Goal: Task Accomplishment & Management: Manage account settings

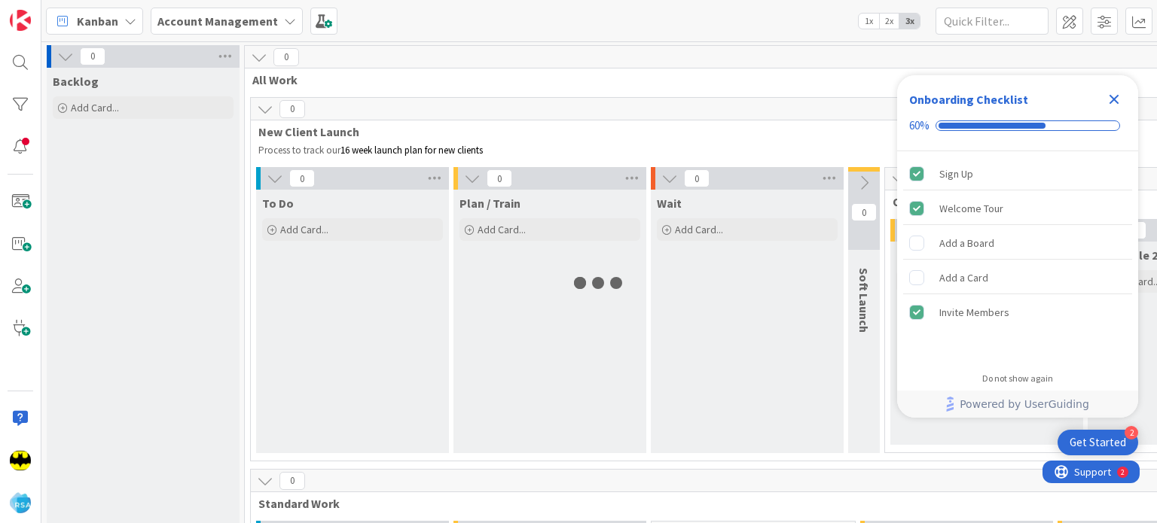
click at [1118, 97] on icon "Close Checklist" at bounding box center [1114, 99] width 18 height 18
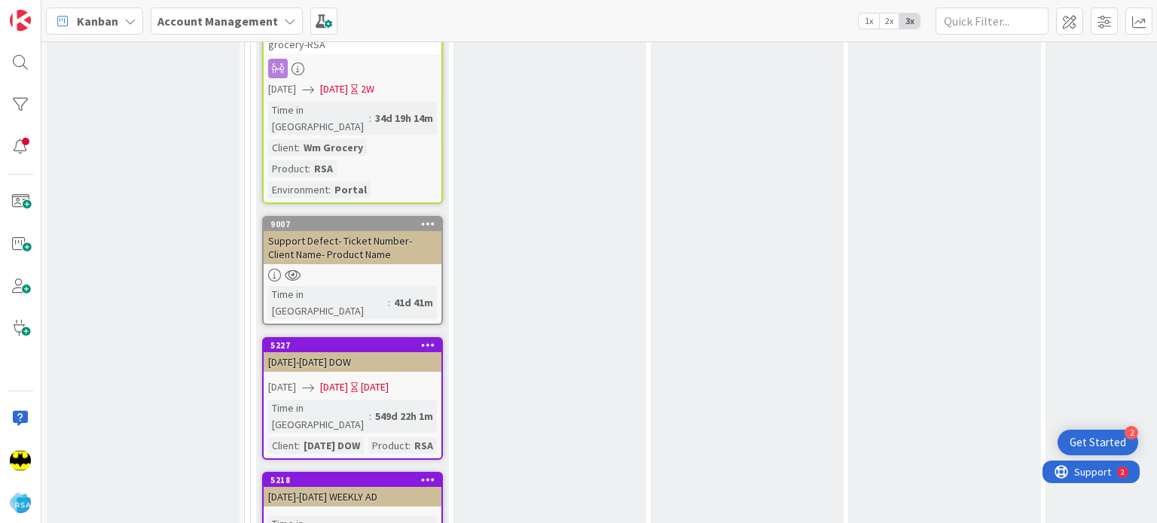
scroll to position [2768, 0]
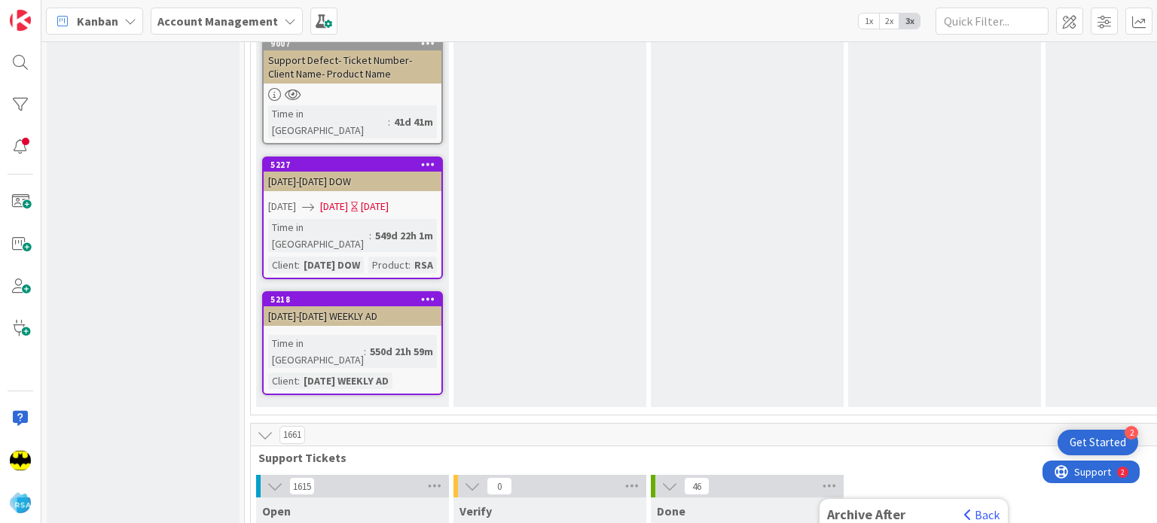
click at [836, 475] on icon at bounding box center [829, 486] width 20 height 23
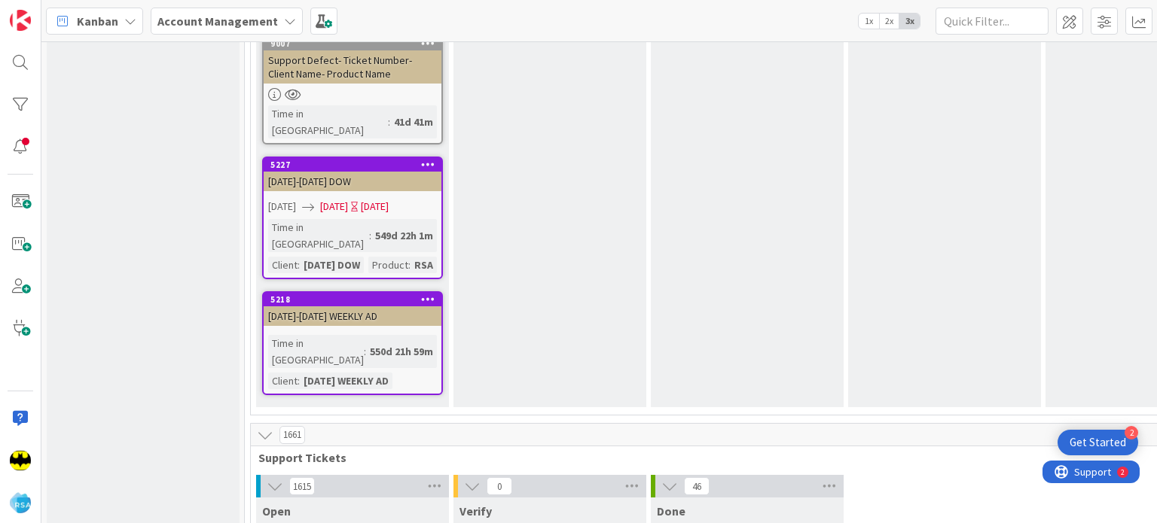
scroll to position [0, 0]
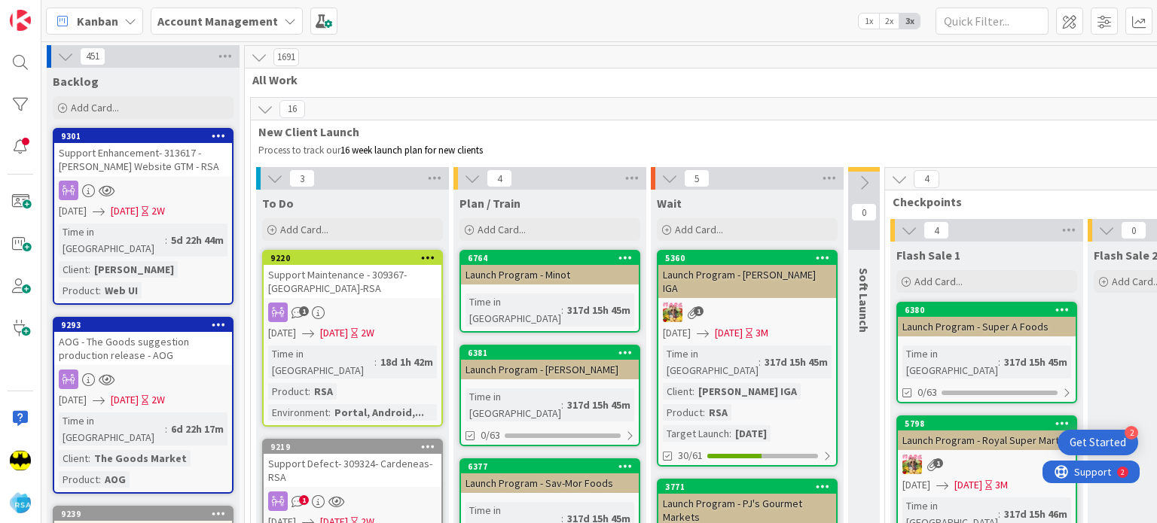
click at [817, 138] on span "New Client Launch" at bounding box center [1061, 131] width 1606 height 15
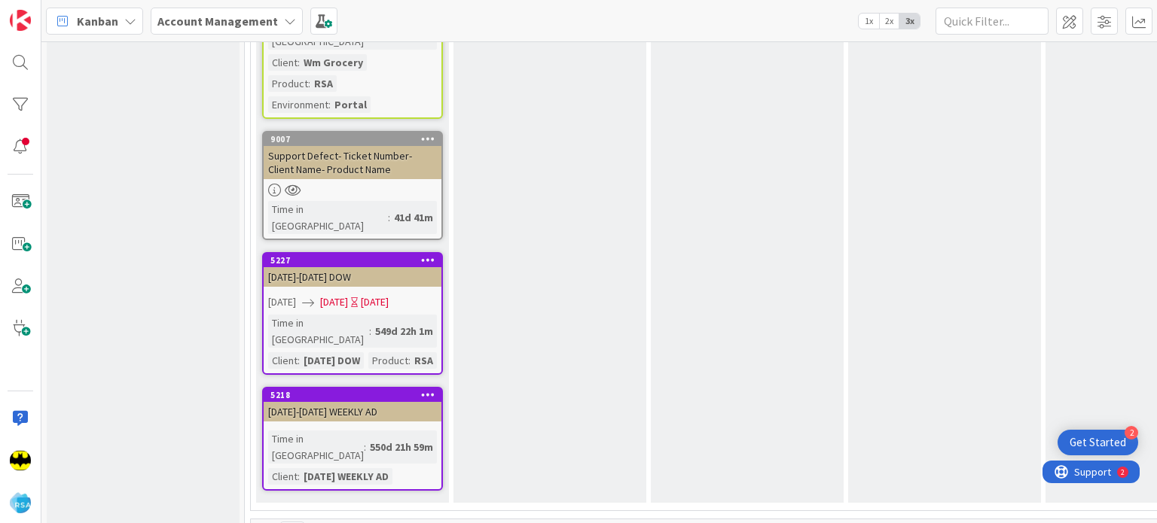
scroll to position [2871, 0]
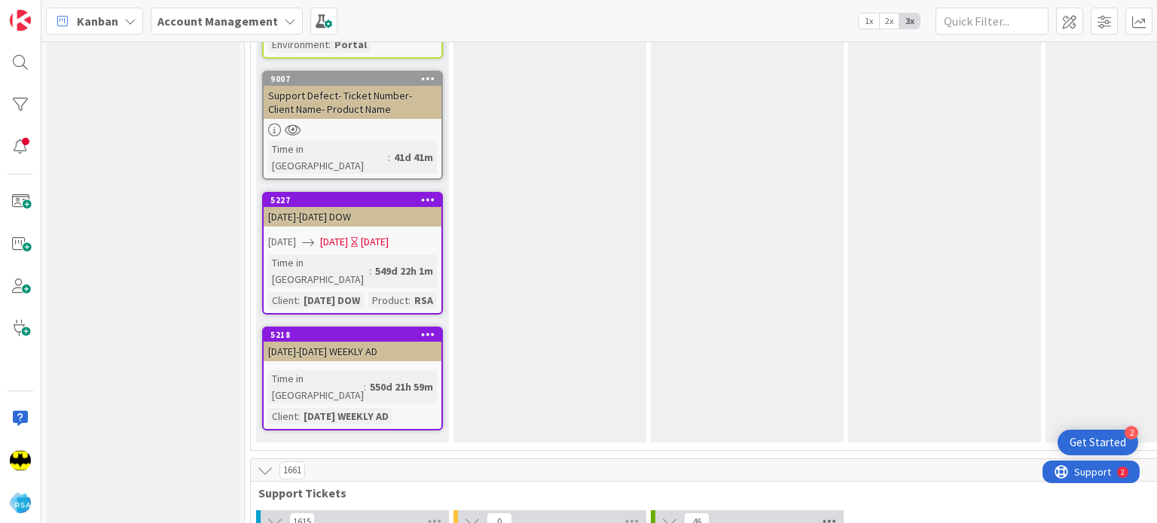
click at [819, 511] on icon at bounding box center [829, 522] width 20 height 23
click at [825, 511] on icon at bounding box center [829, 522] width 20 height 23
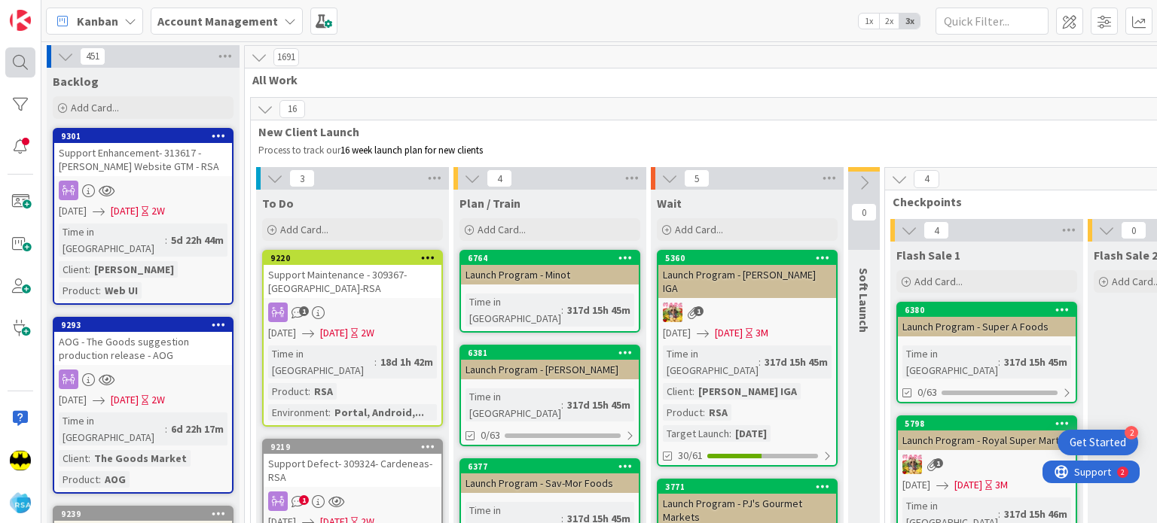
click at [13, 66] on div at bounding box center [20, 62] width 30 height 30
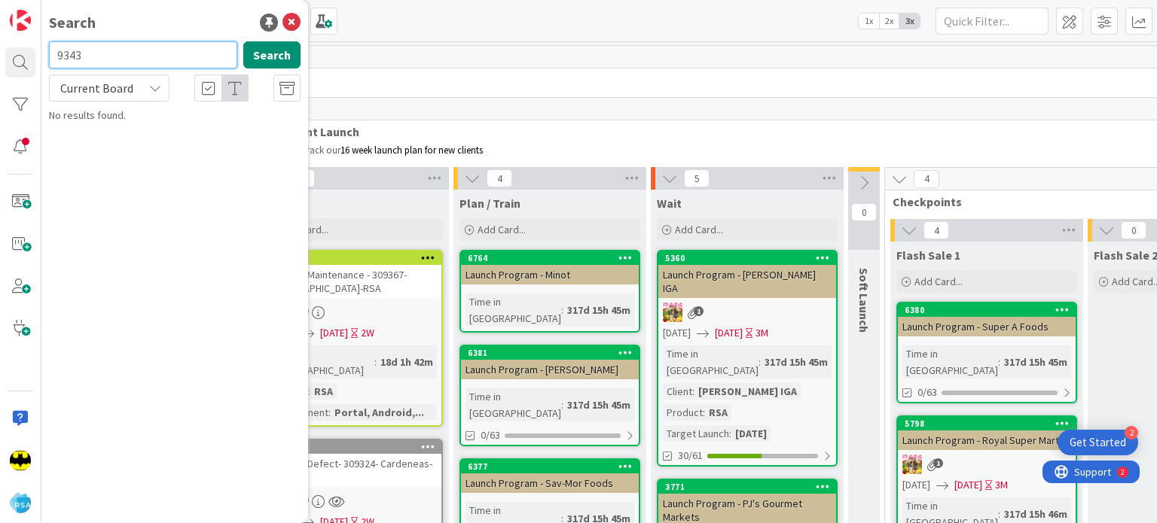
type input "9343"
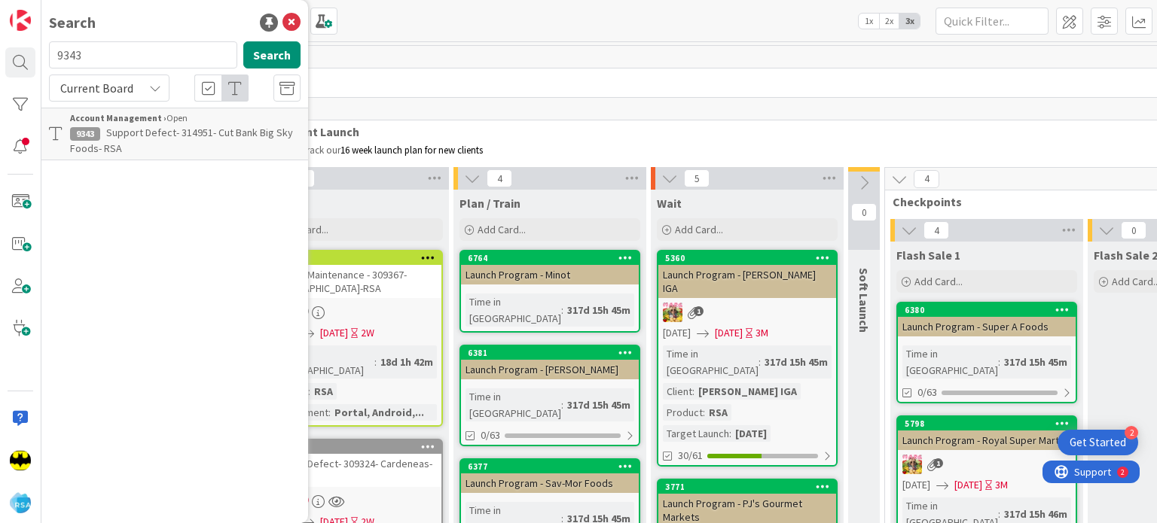
click at [187, 132] on span "Support Defect- 314951- Cut Bank Big Sky Foods- RSA" at bounding box center [181, 140] width 223 height 29
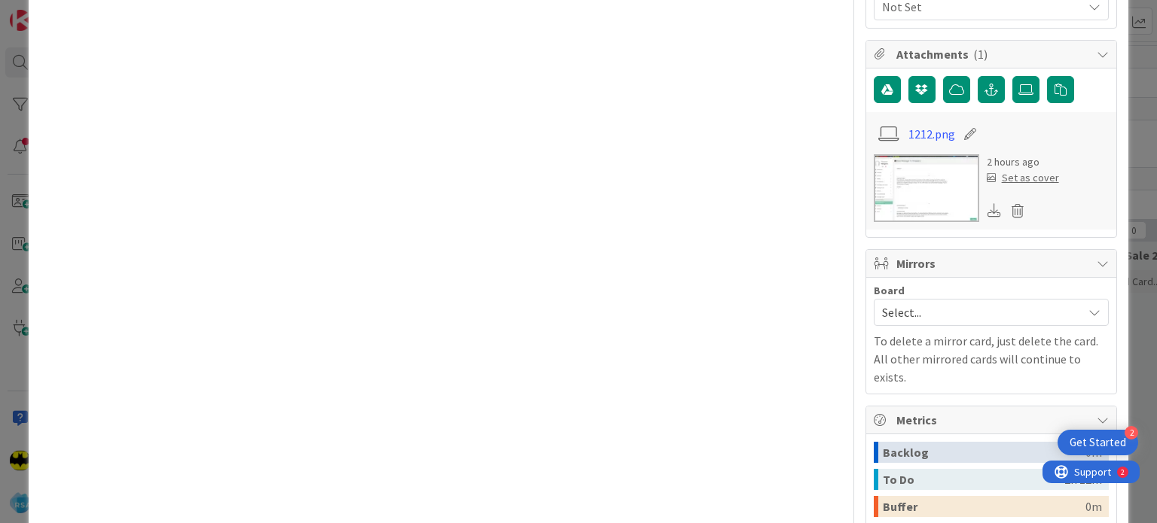
scroll to position [964, 0]
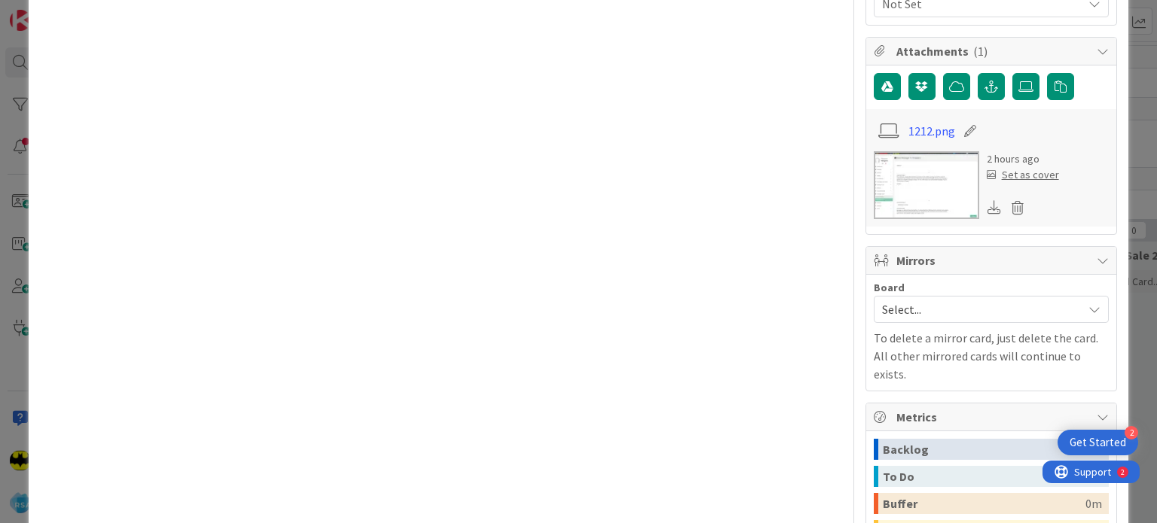
click at [941, 309] on span "Select..." at bounding box center [978, 309] width 193 height 21
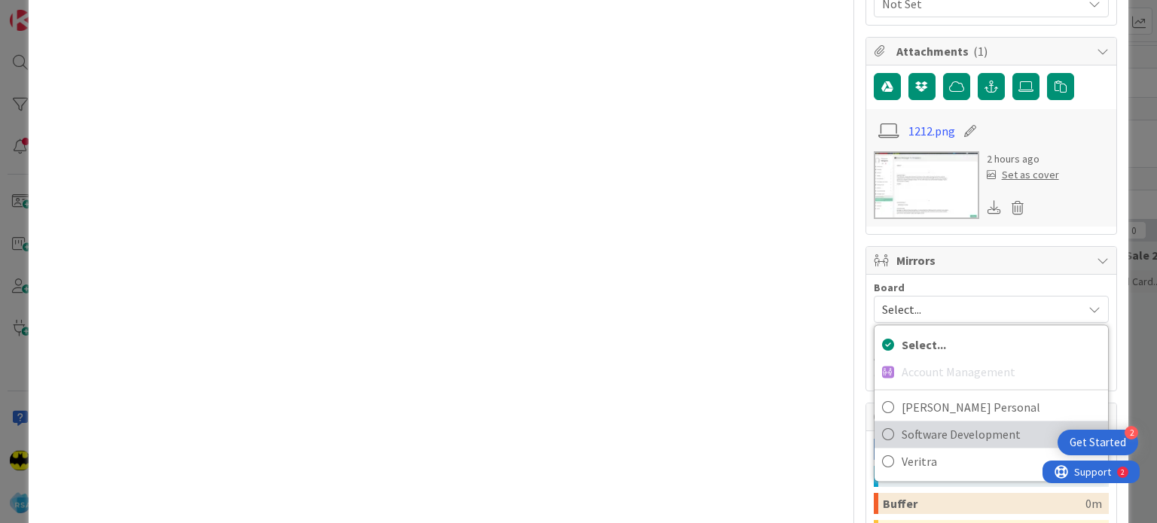
click at [935, 428] on span "Software Development" at bounding box center [1000, 434] width 199 height 23
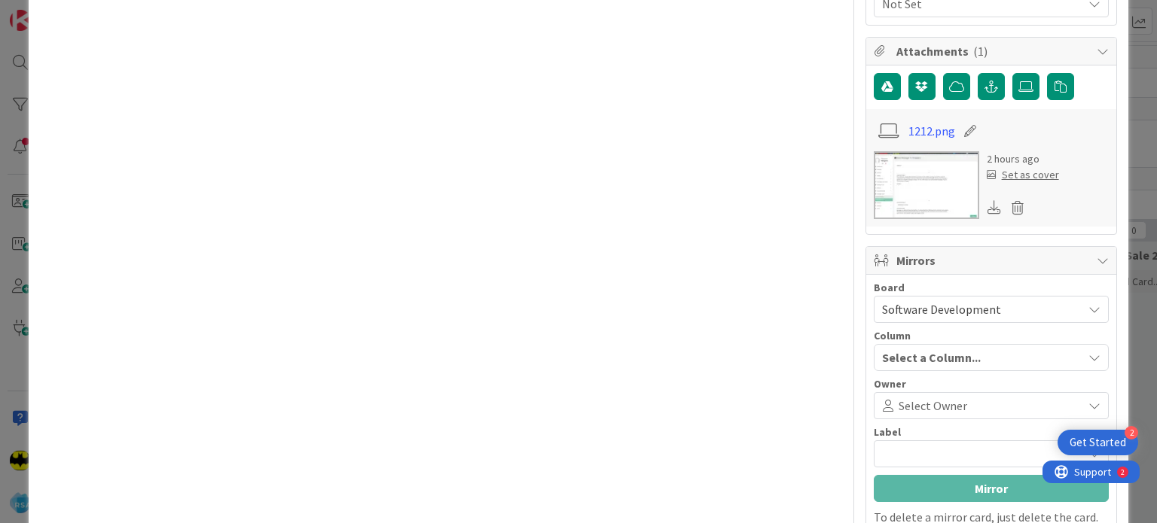
click at [937, 400] on span "Select Owner" at bounding box center [932, 406] width 69 height 18
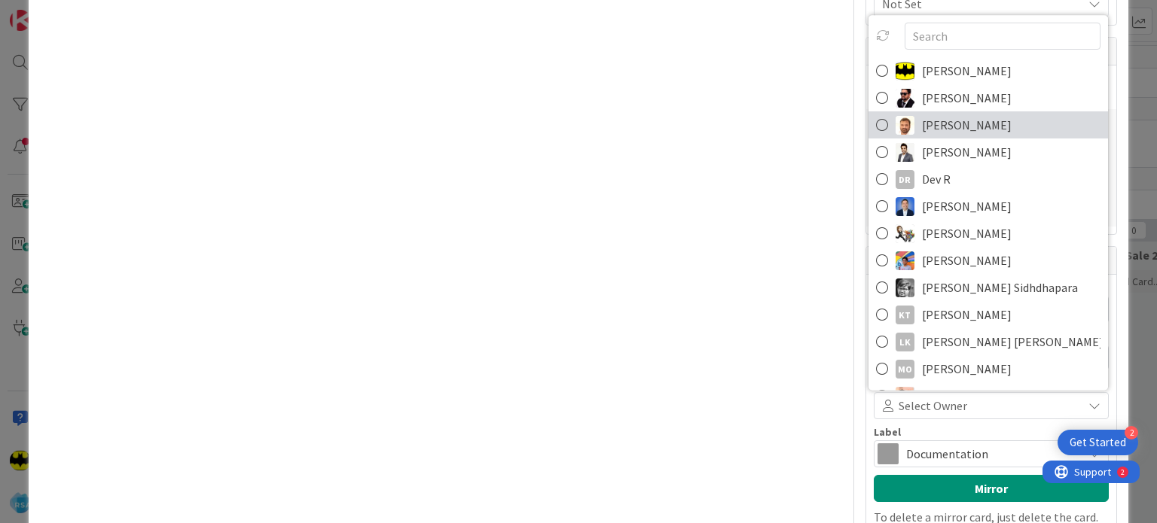
click at [895, 117] on img at bounding box center [904, 125] width 19 height 19
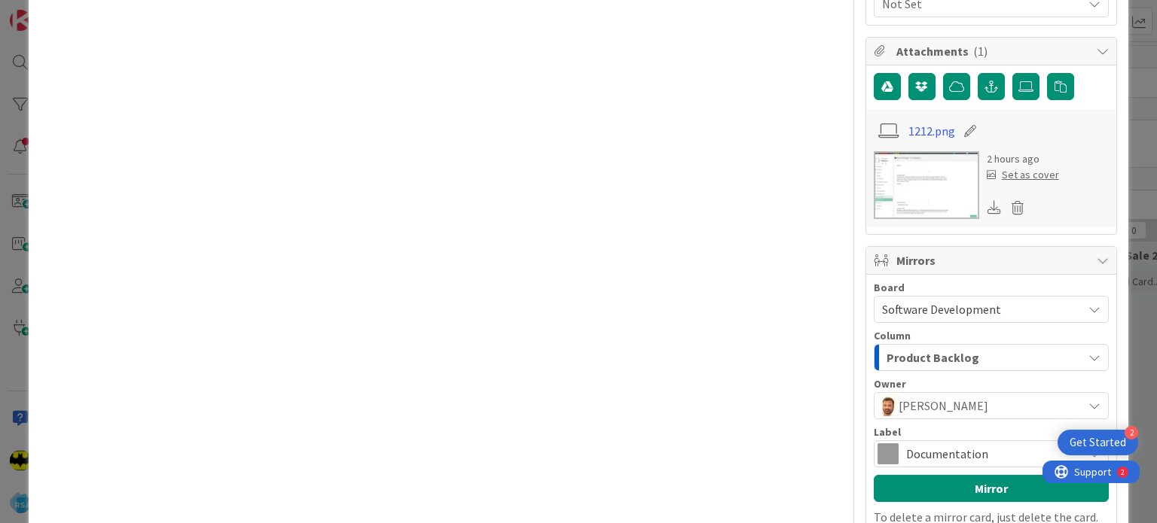
click at [946, 444] on span "Documentation" at bounding box center [990, 454] width 169 height 21
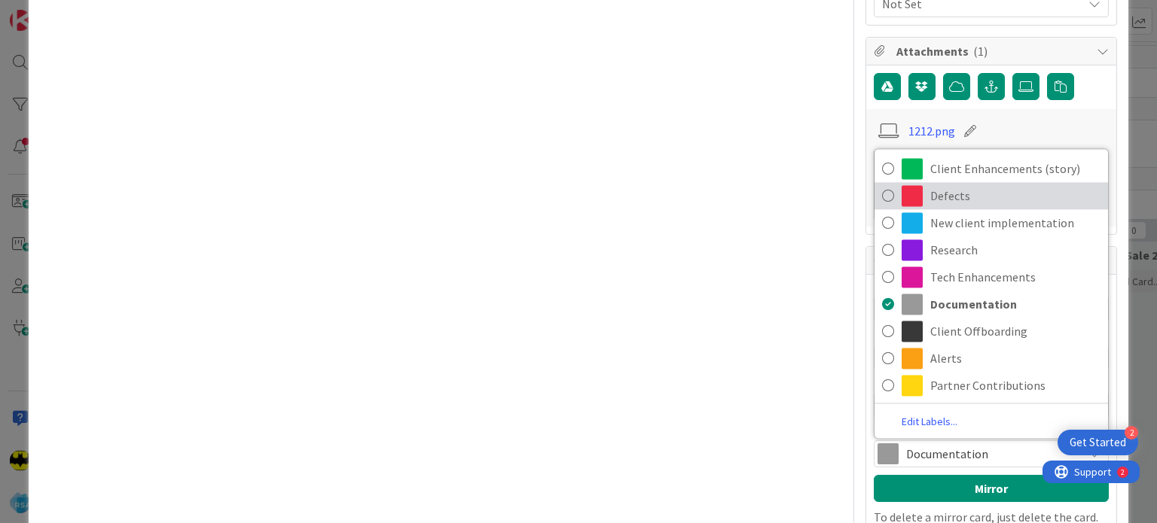
click at [979, 184] on span "Defects" at bounding box center [1015, 195] width 170 height 23
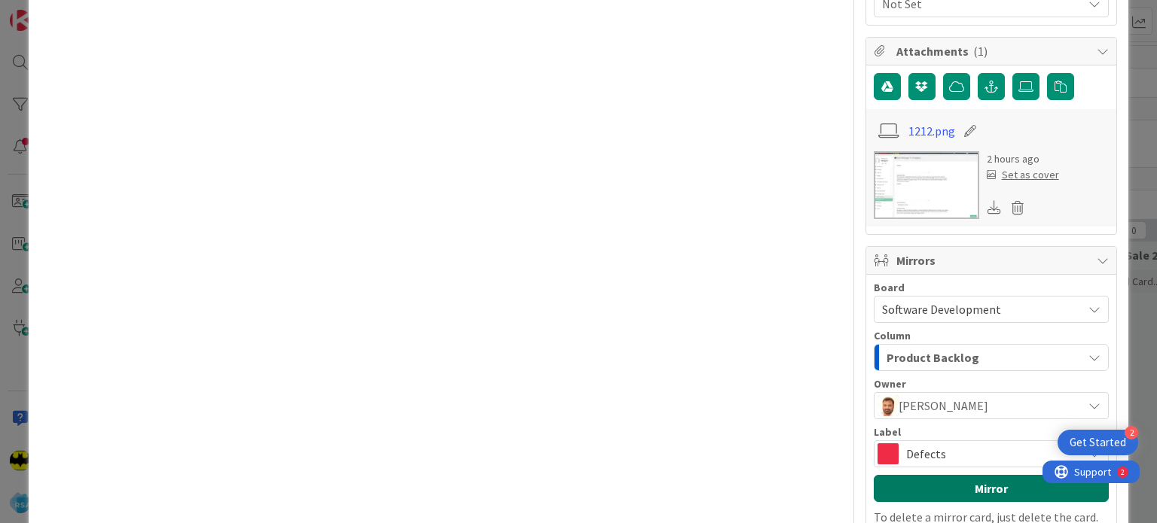
click at [929, 484] on button "Mirror" at bounding box center [990, 488] width 235 height 27
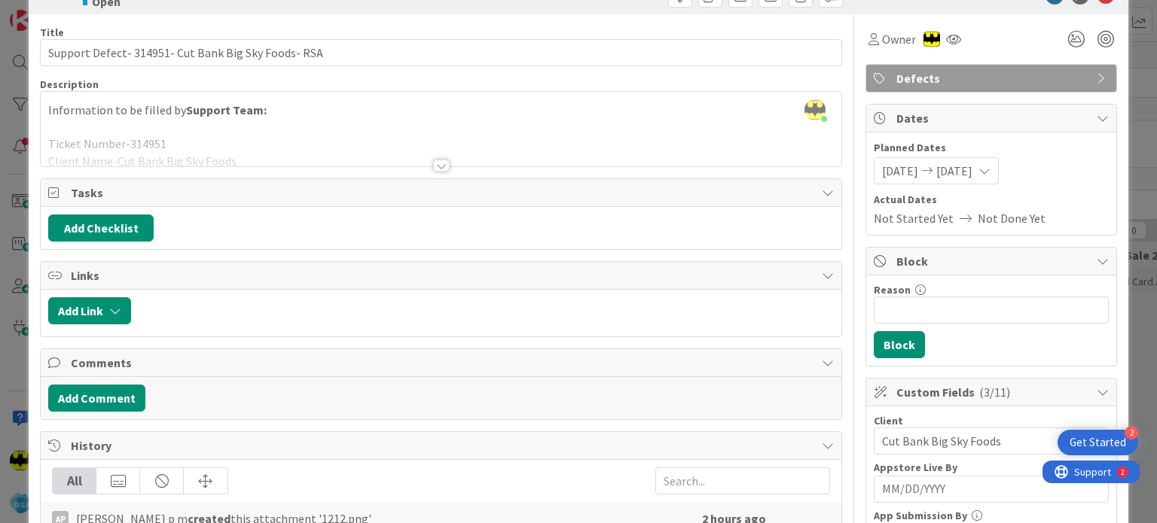
scroll to position [0, 0]
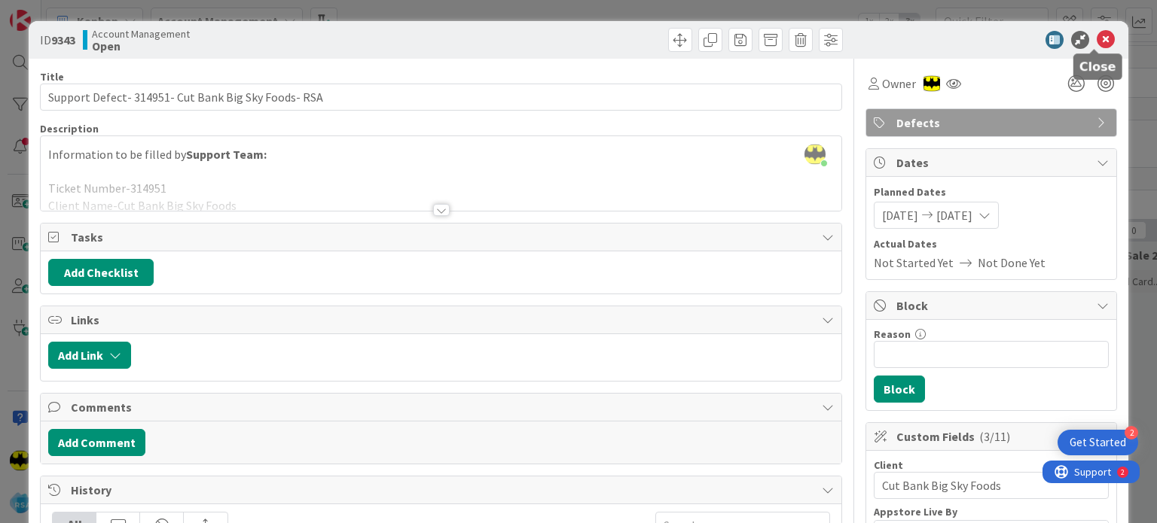
click at [1096, 38] on icon at bounding box center [1105, 40] width 18 height 18
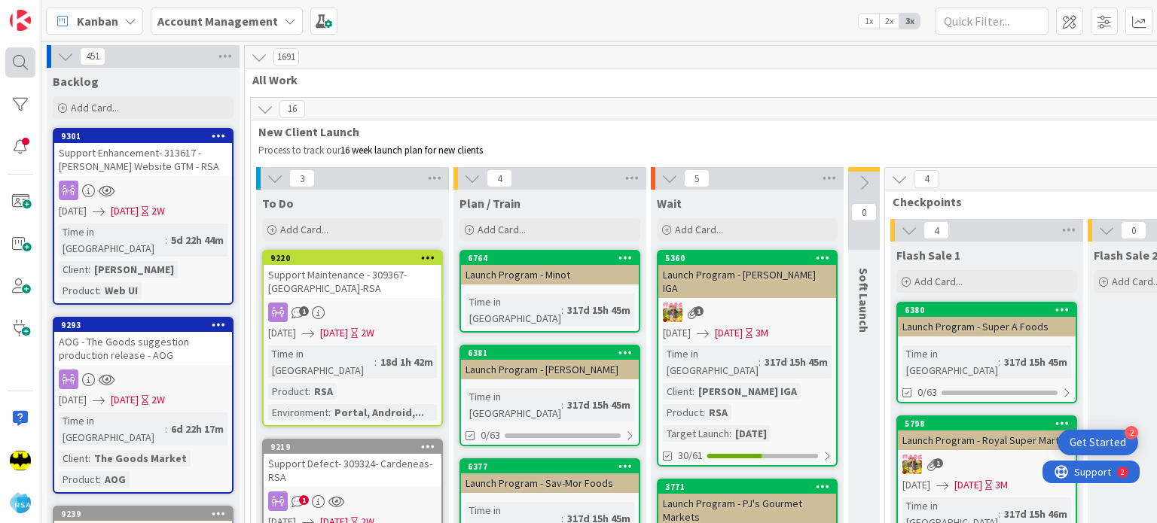
click at [19, 59] on div at bounding box center [20, 62] width 30 height 30
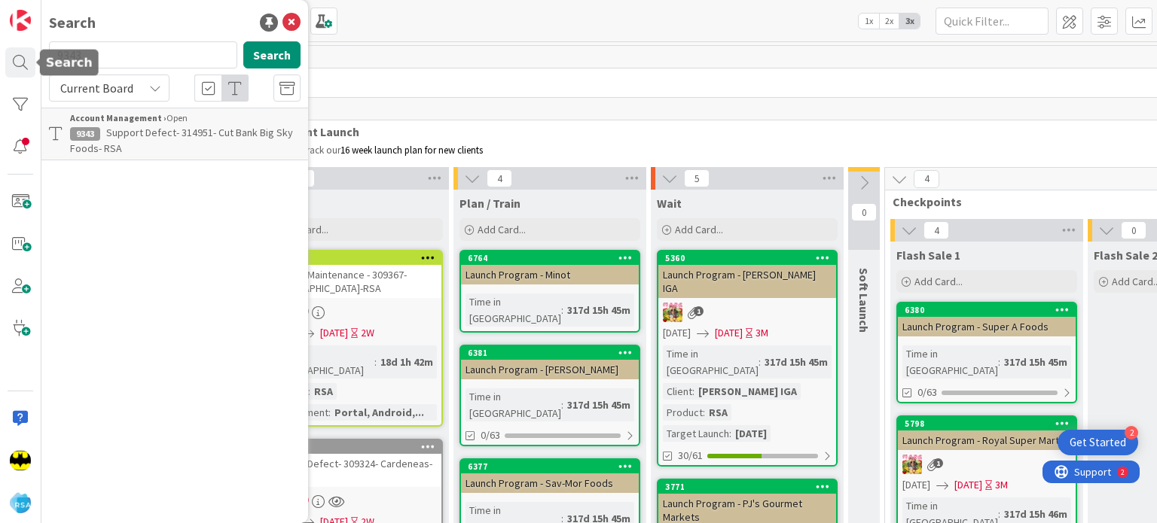
click at [102, 54] on input "9343" at bounding box center [143, 54] width 188 height 27
click at [102, 54] on input "9342" at bounding box center [143, 54] width 188 height 27
type input "9342"
click at [277, 59] on button "Search" at bounding box center [271, 54] width 57 height 27
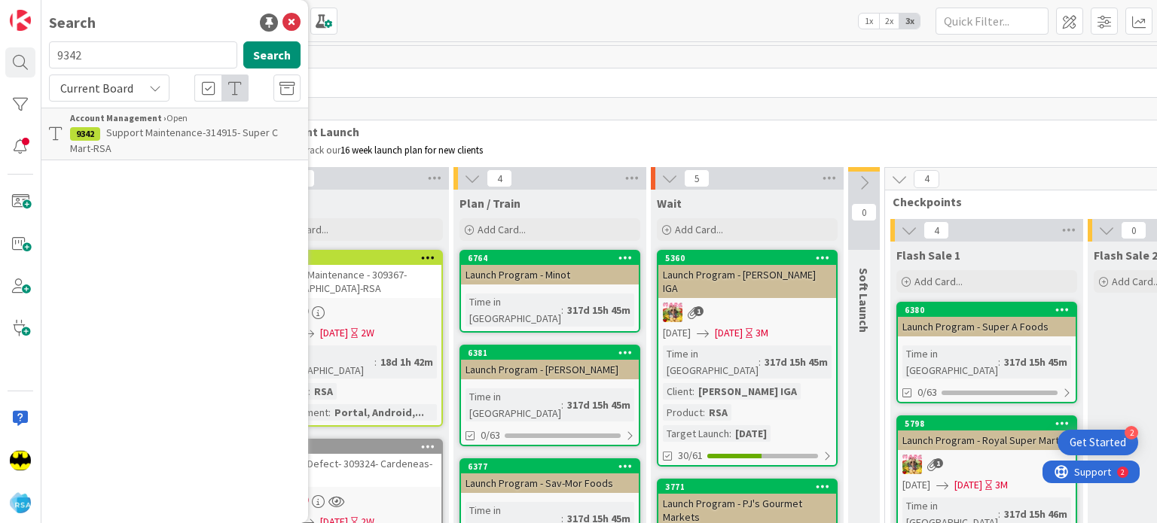
click at [202, 119] on div "Account Management › Open" at bounding box center [185, 118] width 230 height 14
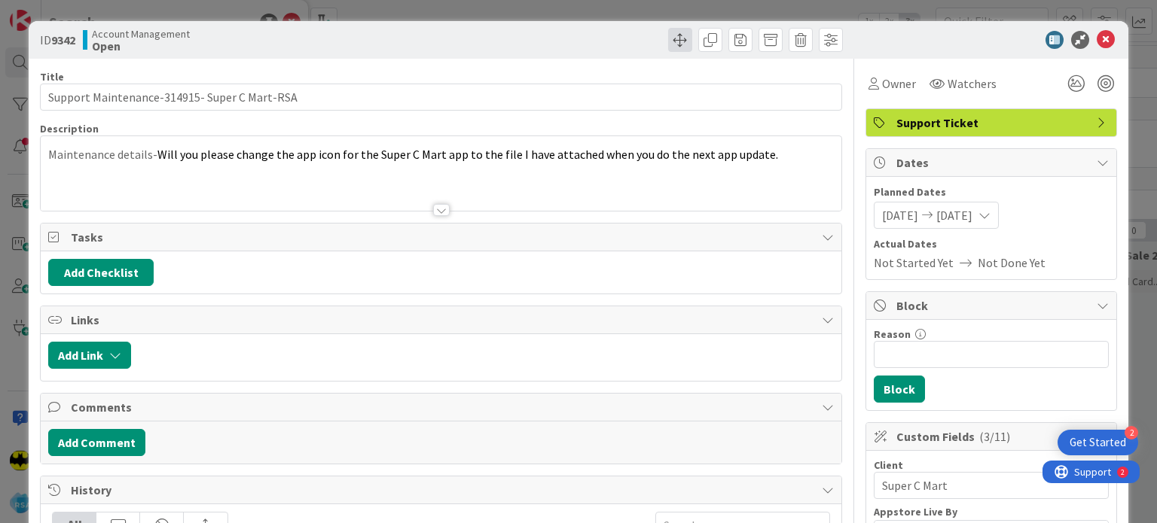
click at [668, 45] on span at bounding box center [680, 40] width 24 height 24
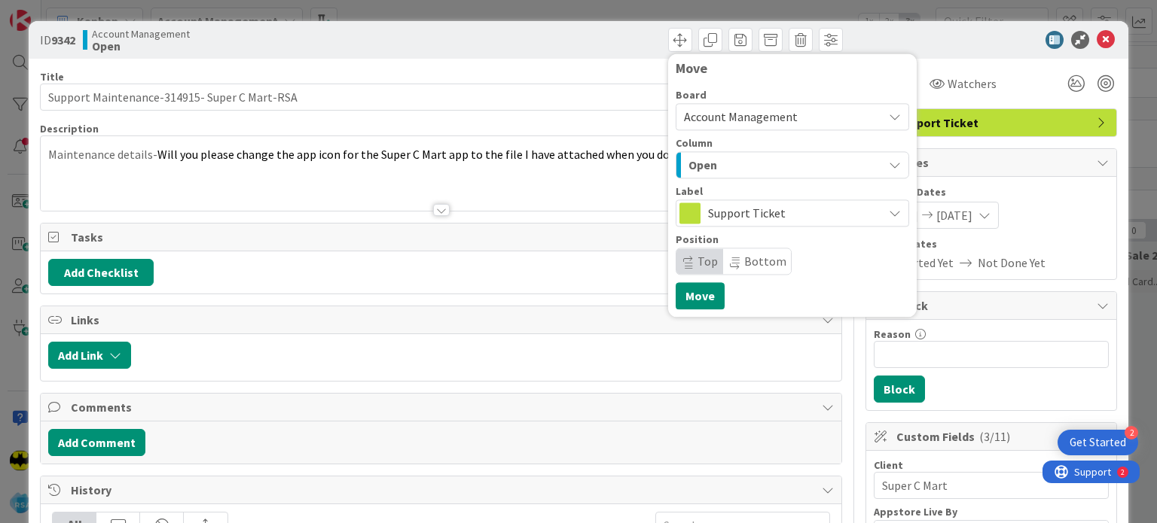
click at [716, 169] on div "Open" at bounding box center [783, 165] width 198 height 24
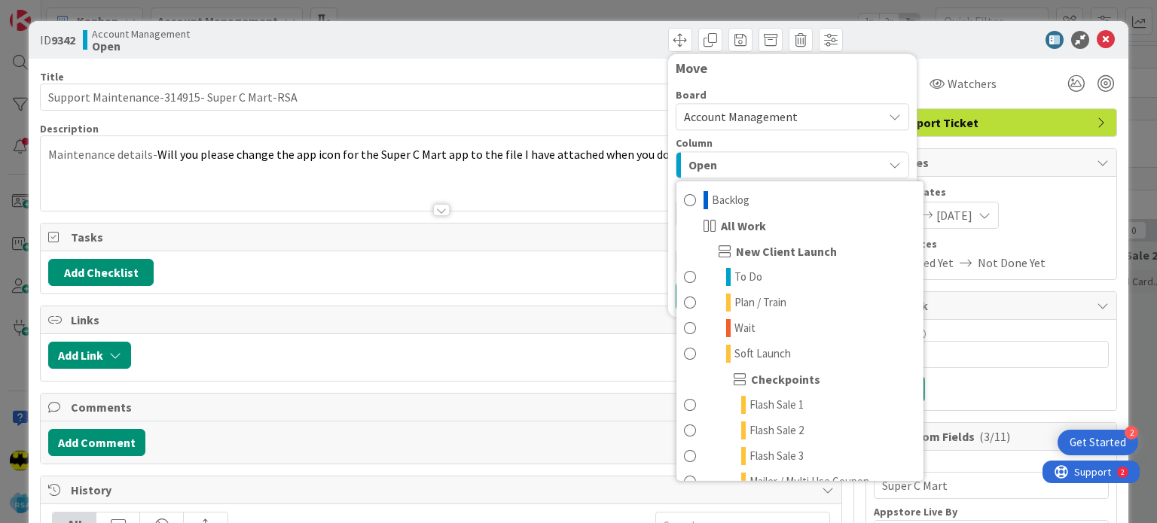
click at [533, 347] on div at bounding box center [486, 355] width 694 height 27
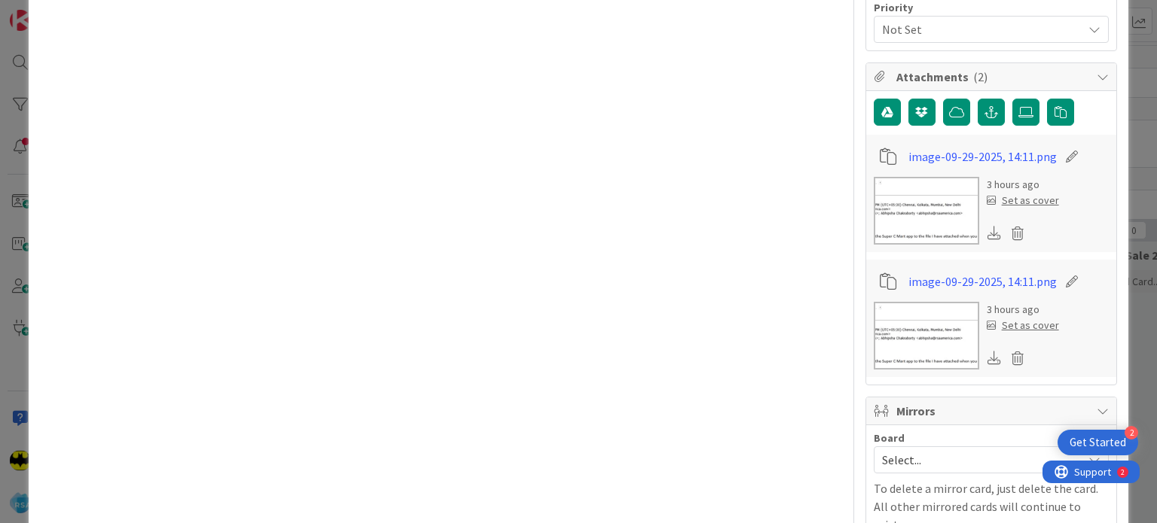
scroll to position [1114, 0]
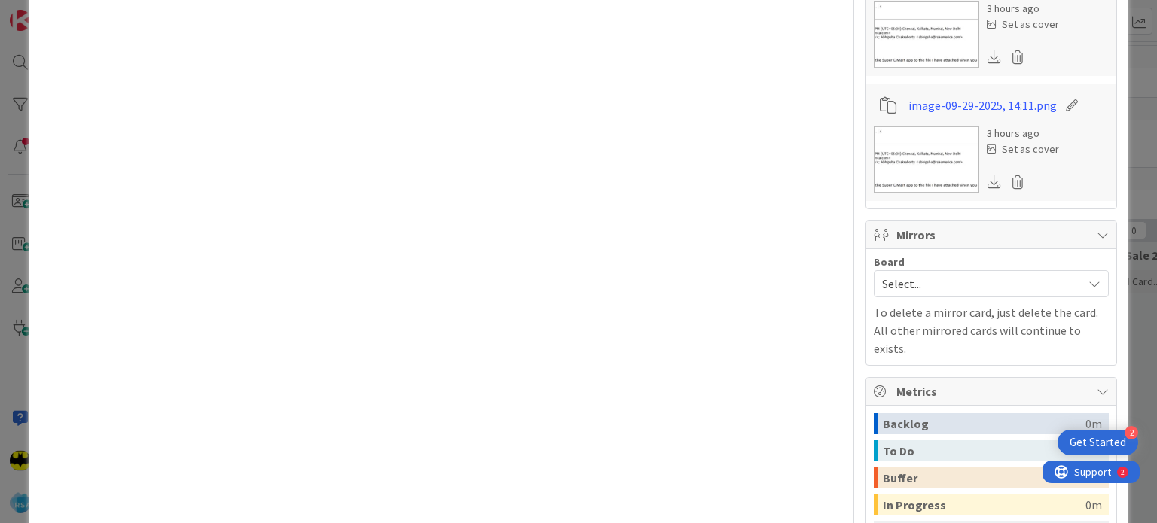
click at [882, 289] on span "Select..." at bounding box center [978, 283] width 193 height 21
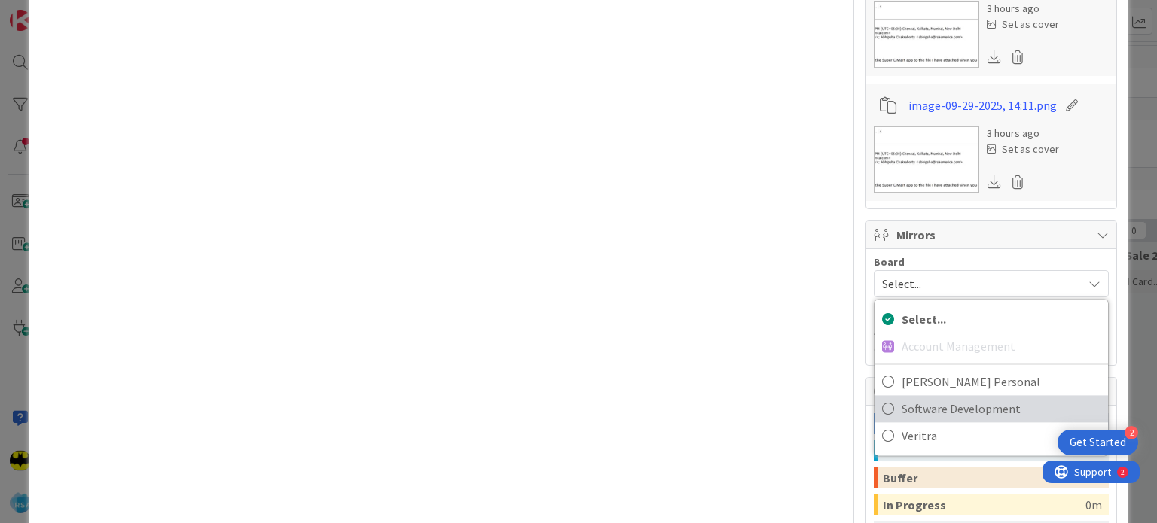
click at [901, 404] on span "Software Development" at bounding box center [1000, 409] width 199 height 23
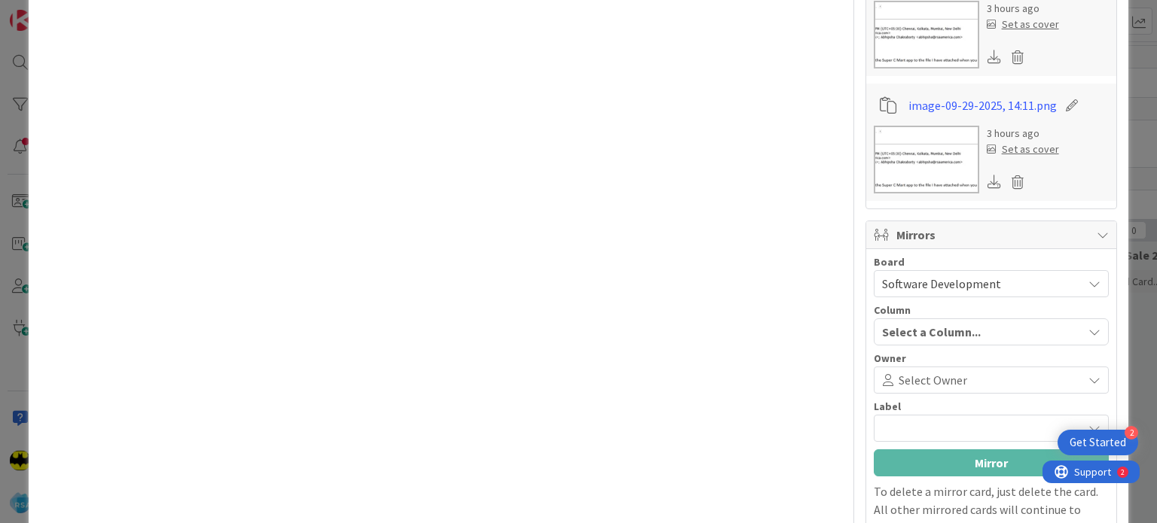
click at [927, 380] on span "Select Owner" at bounding box center [932, 380] width 69 height 18
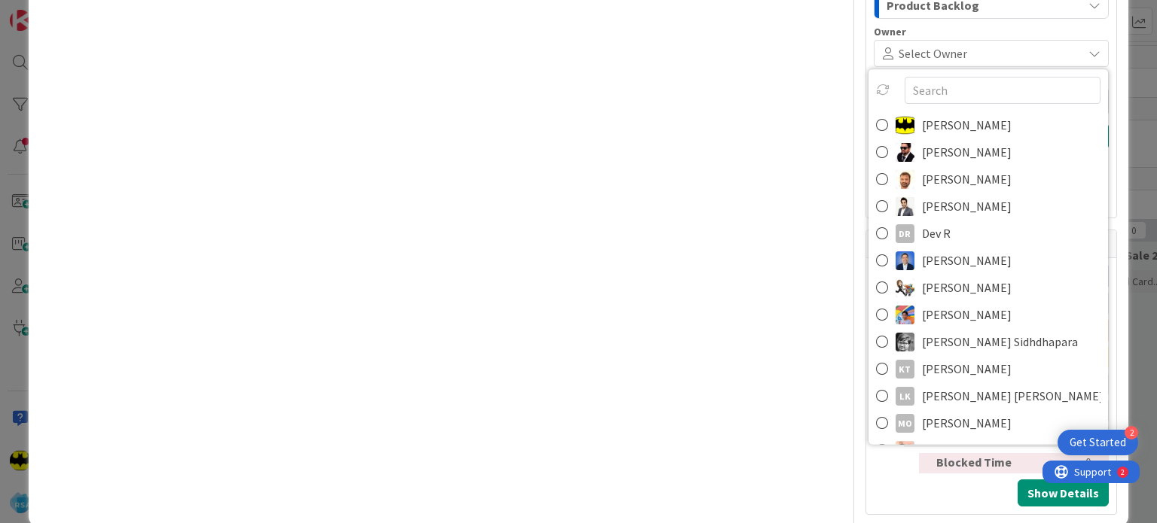
scroll to position [275, 0]
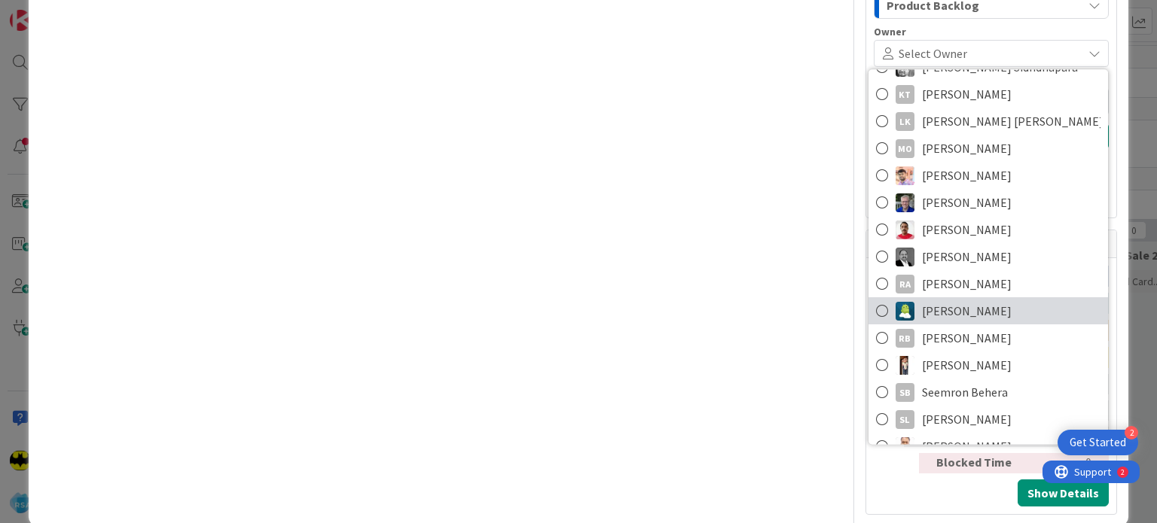
click at [1032, 303] on link "[PERSON_NAME]" at bounding box center [987, 310] width 239 height 27
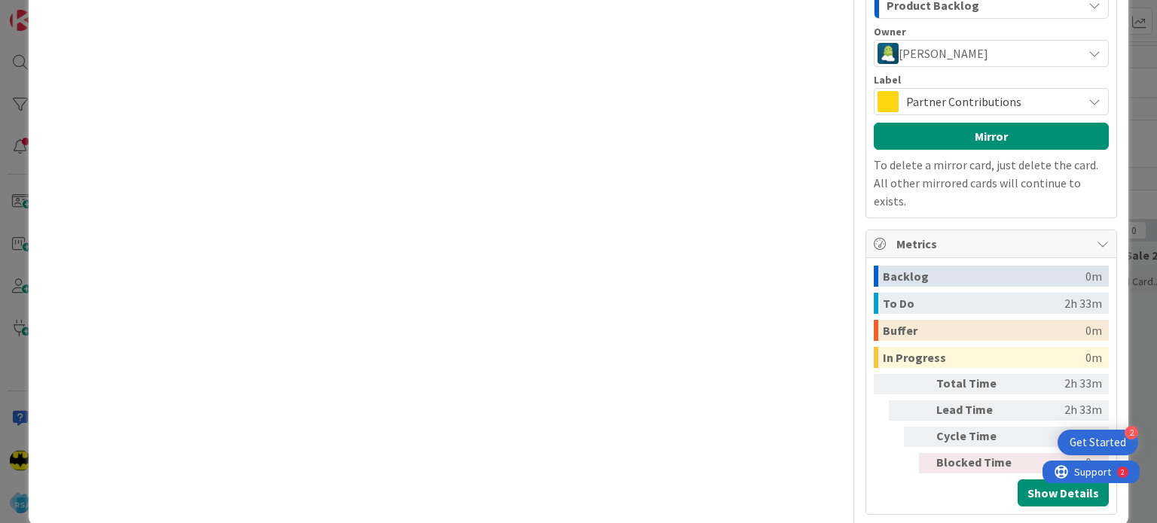
click at [973, 99] on span "Partner Contributions" at bounding box center [990, 101] width 169 height 21
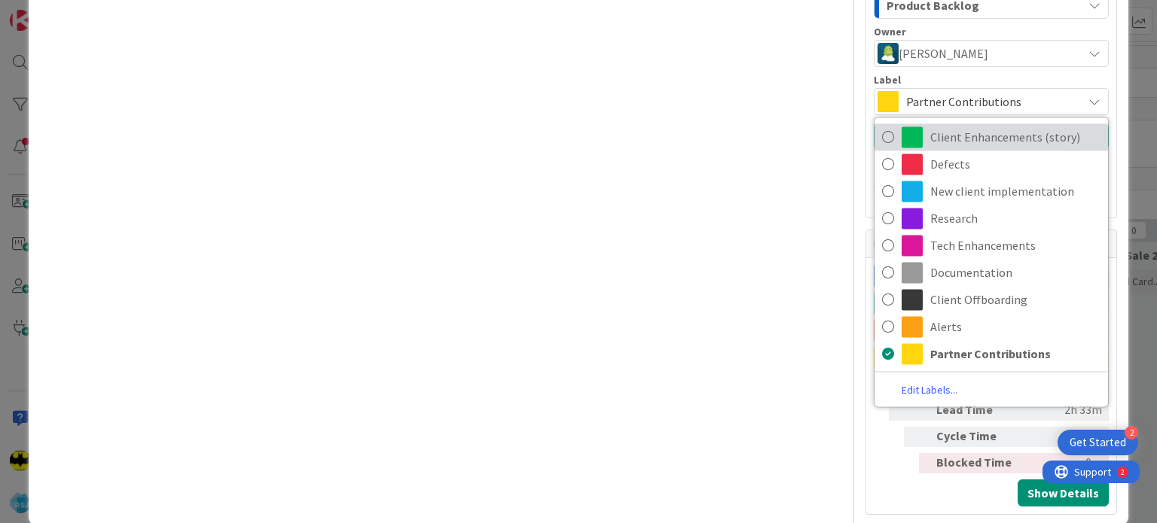
click at [962, 132] on span "Client Enhancements (story)" at bounding box center [1015, 137] width 170 height 23
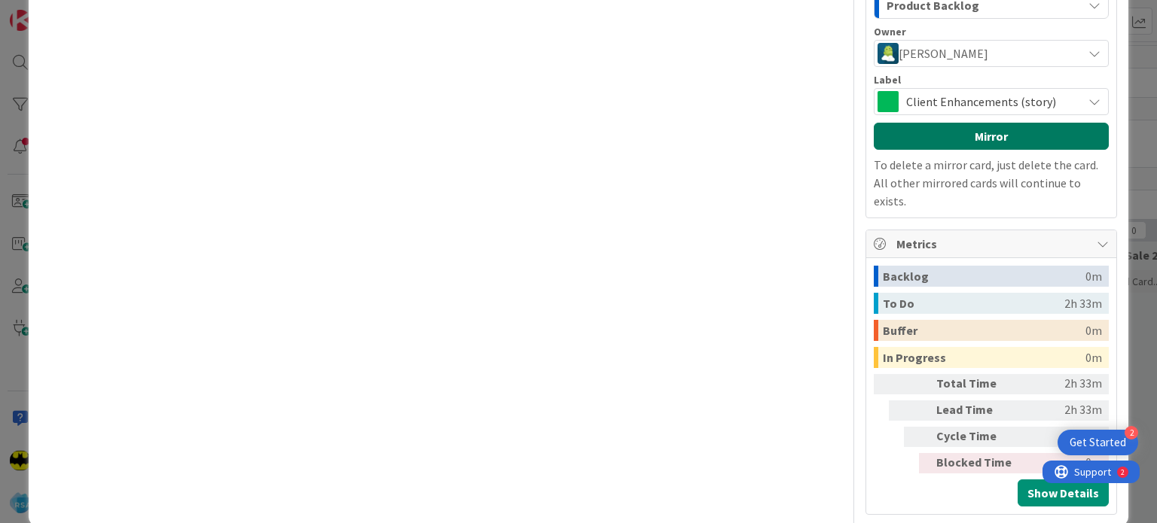
click at [962, 132] on button "Mirror" at bounding box center [990, 136] width 235 height 27
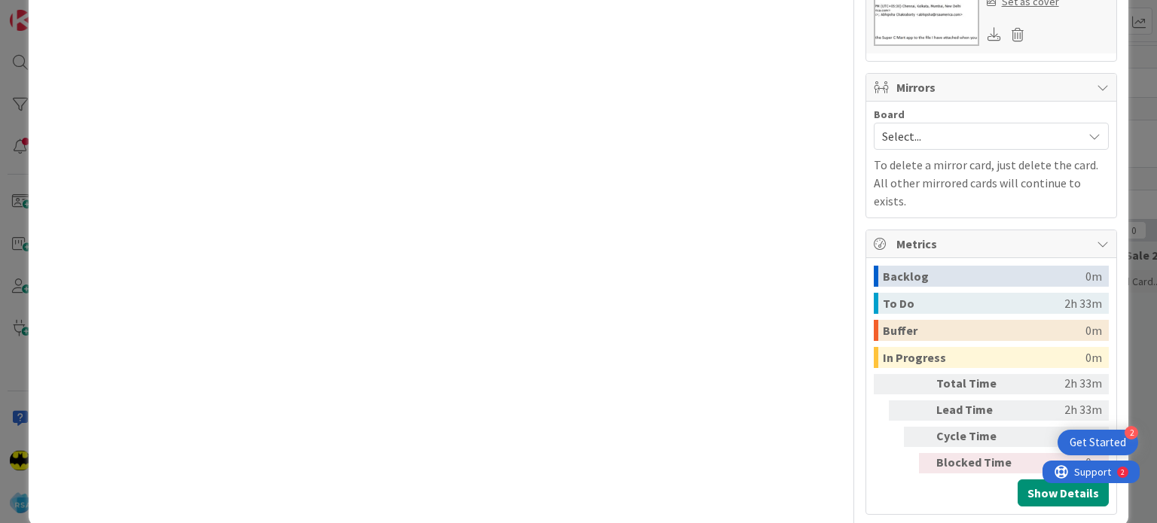
scroll to position [715, 0]
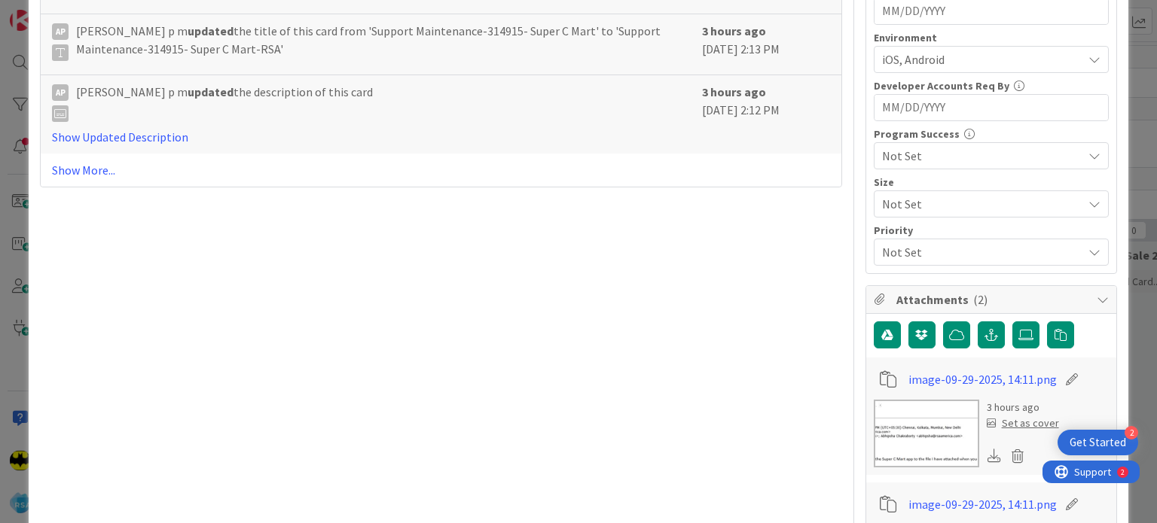
click at [1156, 112] on div "ID 9342 Account Management Open Move Move Title 44 / 128 Support Maintenance-31…" at bounding box center [578, 261] width 1157 height 523
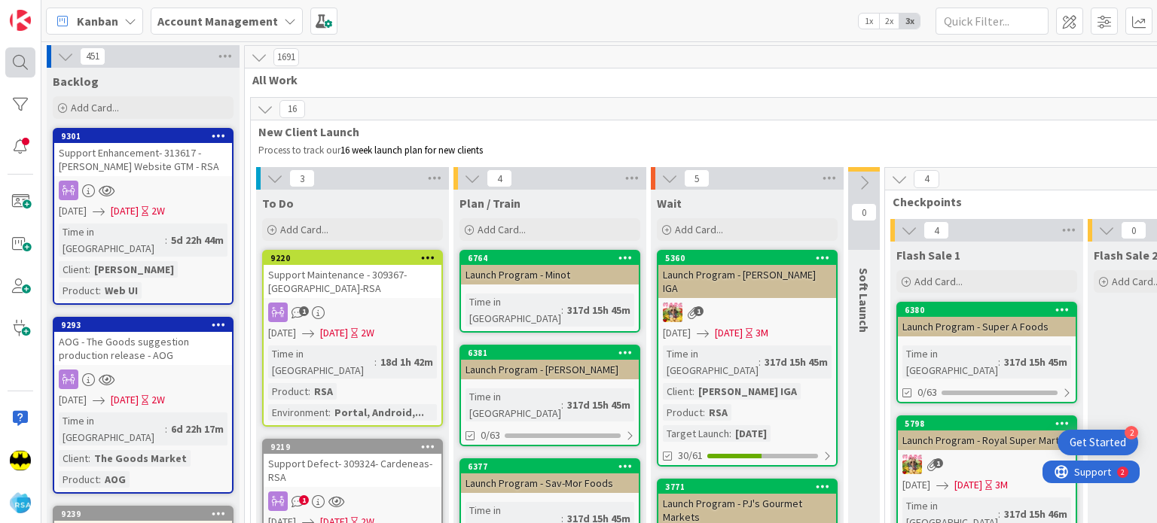
click at [28, 60] on div at bounding box center [20, 62] width 30 height 30
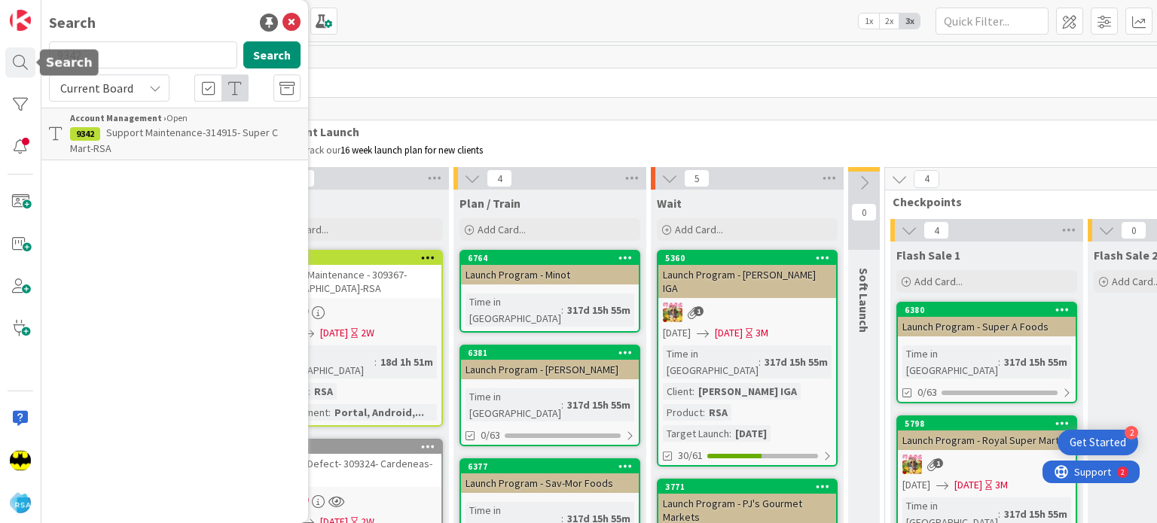
click at [116, 48] on input "9342" at bounding box center [143, 54] width 188 height 27
click at [116, 50] on input "934" at bounding box center [143, 54] width 188 height 27
type input "9344"
click at [205, 141] on p "Support Enhancement- 314943- [PERSON_NAME] Food Giant/CashSaver- RSA" at bounding box center [185, 141] width 230 height 32
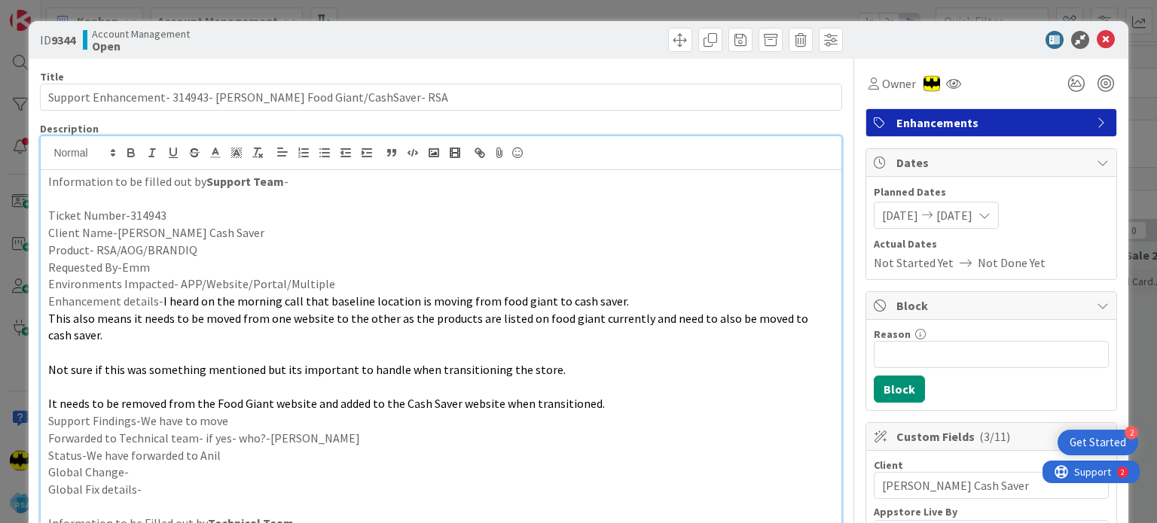
scroll to position [876, 0]
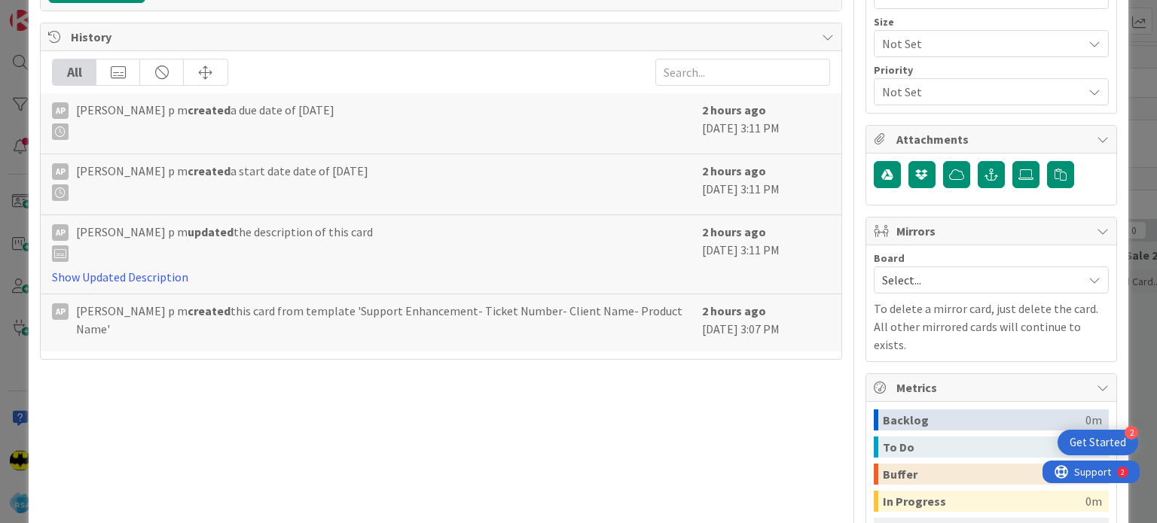
click at [949, 272] on span "Select..." at bounding box center [978, 280] width 193 height 21
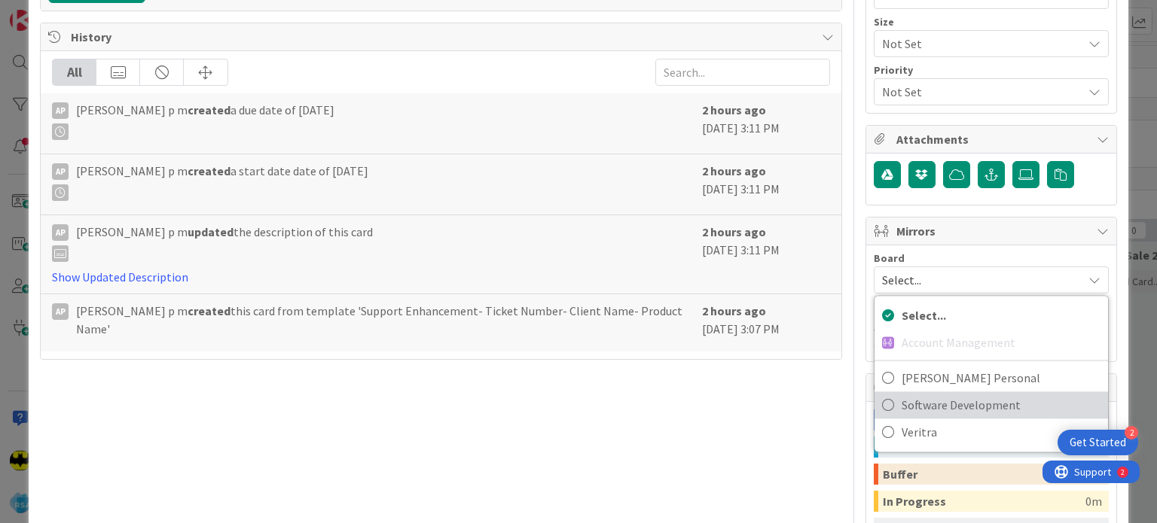
click at [913, 403] on span "Software Development" at bounding box center [1000, 405] width 199 height 23
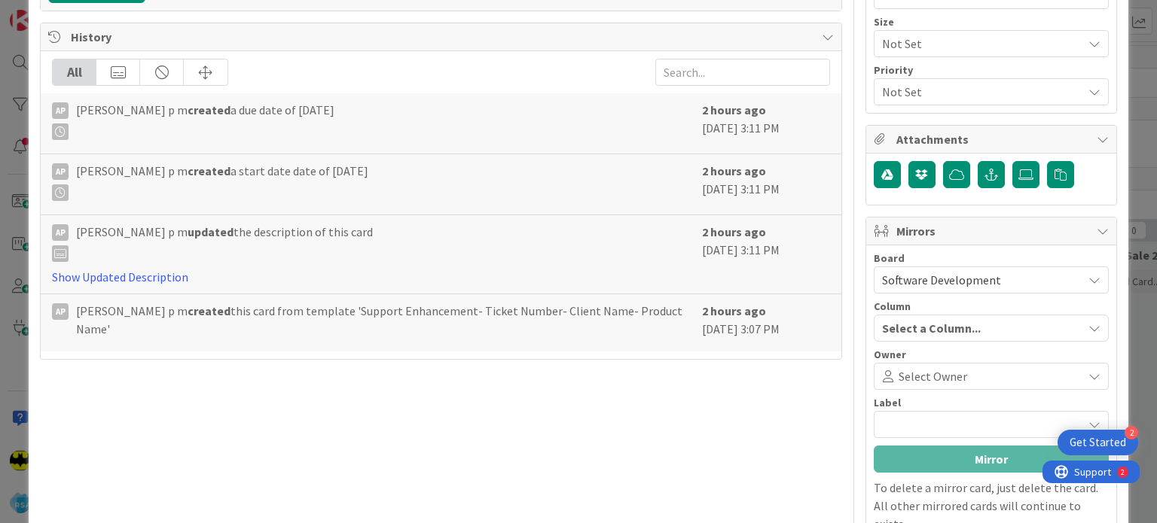
click at [936, 370] on span "Select Owner" at bounding box center [932, 376] width 69 height 18
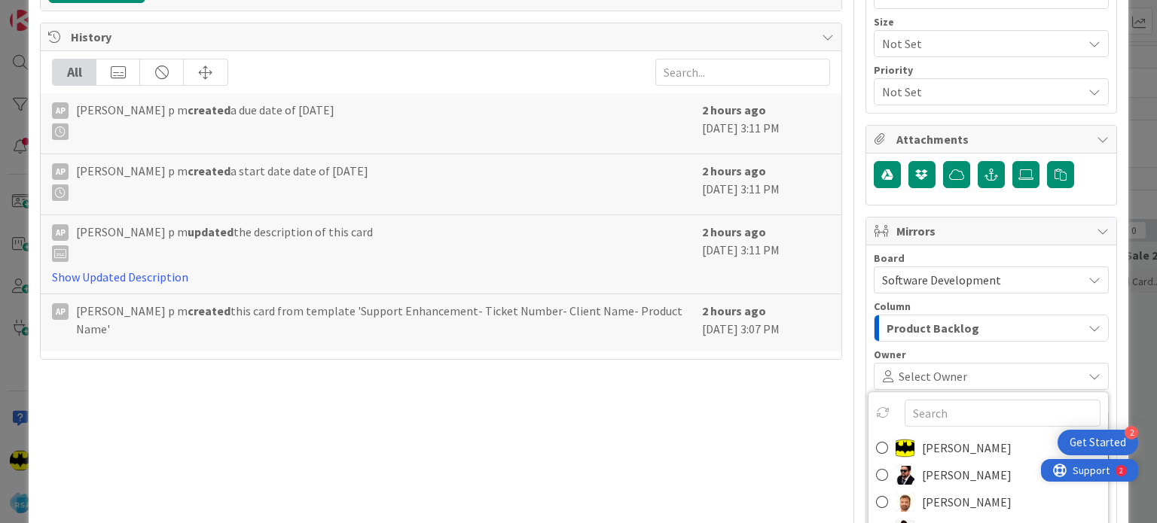
scroll to position [99, 0]
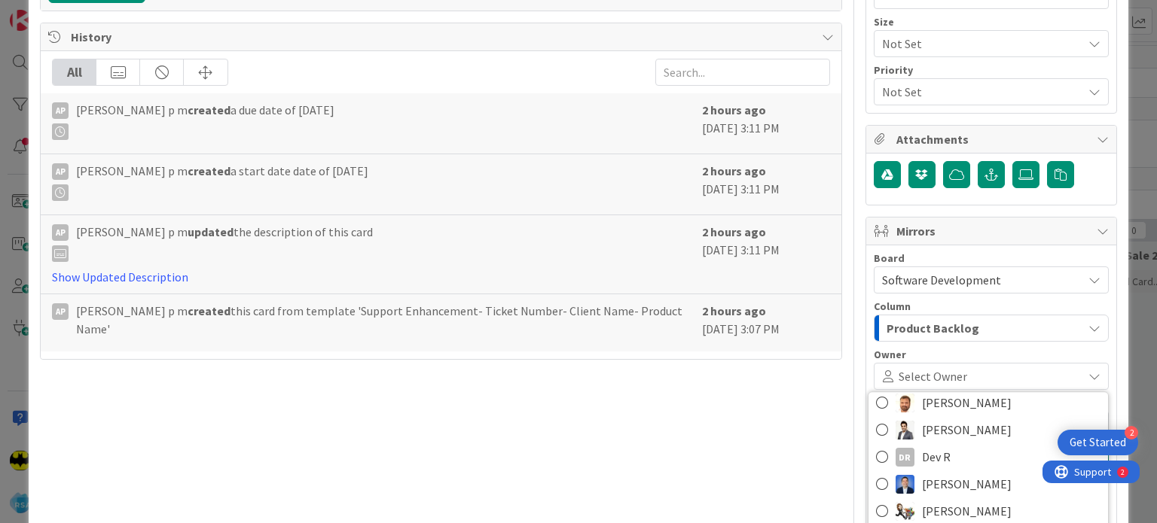
click at [996, 370] on span at bounding box center [1022, 376] width 111 height 12
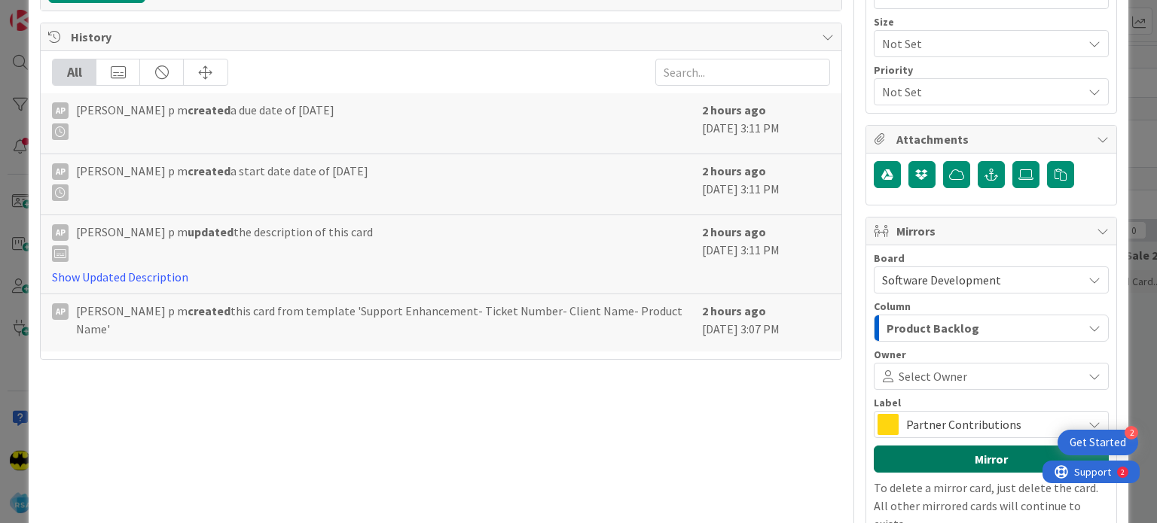
scroll to position [0, 0]
click at [1016, 370] on span at bounding box center [1022, 376] width 111 height 12
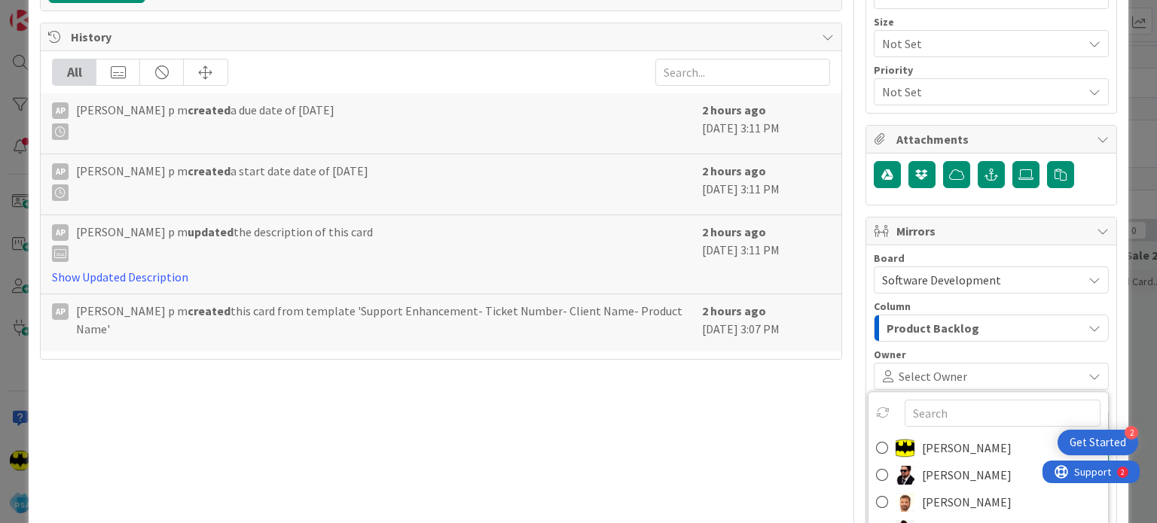
click at [937, 373] on span "Select Owner" at bounding box center [932, 376] width 69 height 18
click at [970, 445] on span "[PERSON_NAME]" at bounding box center [967, 448] width 90 height 23
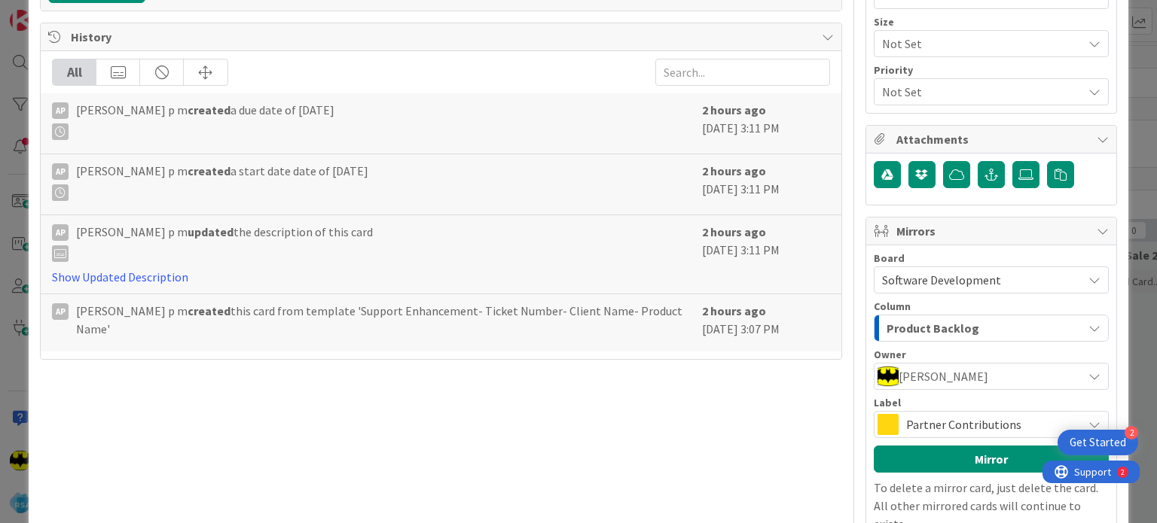
click at [953, 416] on span "Partner Contributions" at bounding box center [990, 424] width 169 height 21
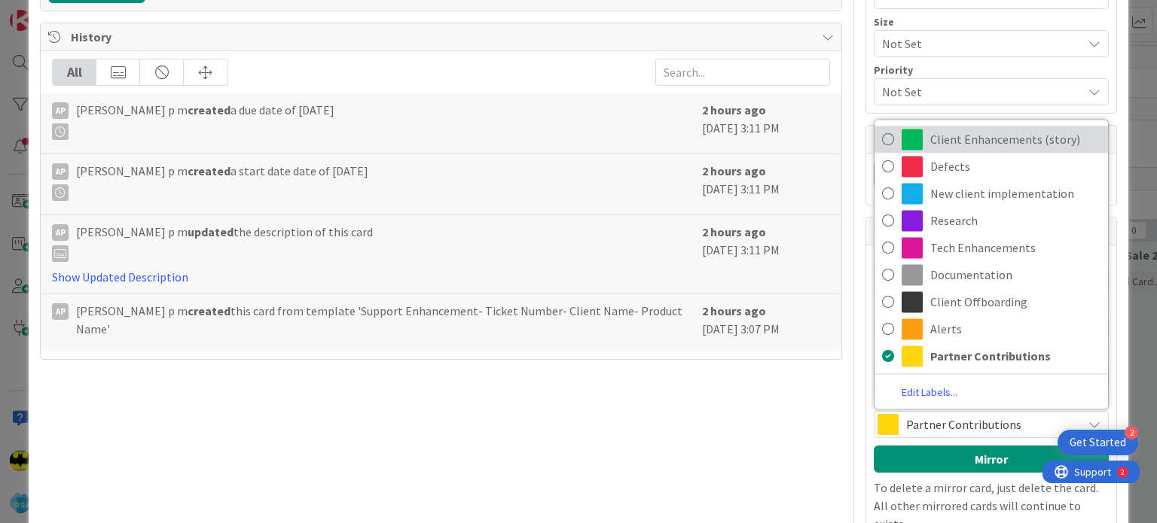
click at [982, 141] on span "Client Enhancements (story)" at bounding box center [1015, 139] width 170 height 23
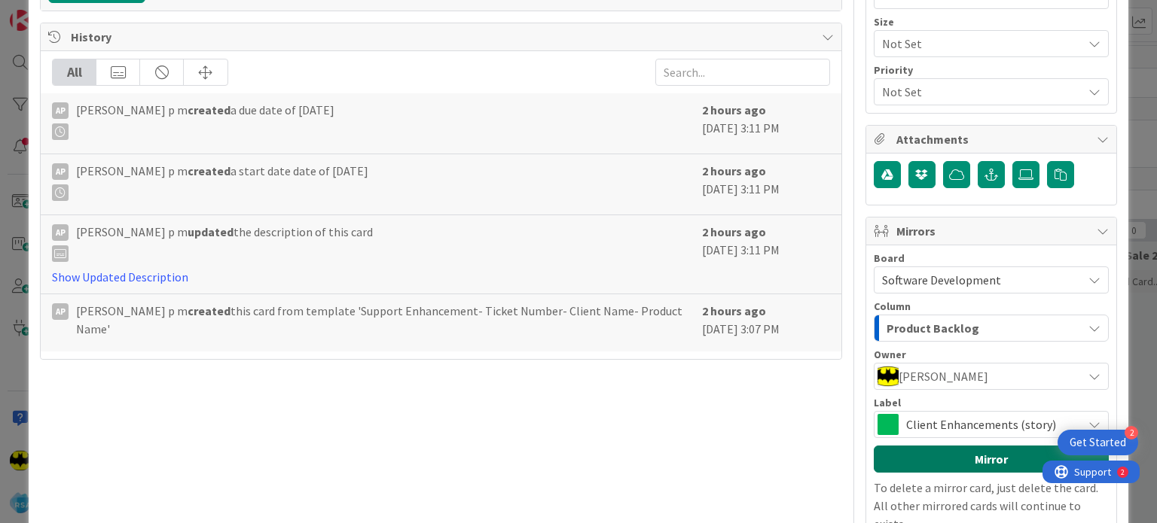
click at [978, 457] on button "Mirror" at bounding box center [990, 459] width 235 height 27
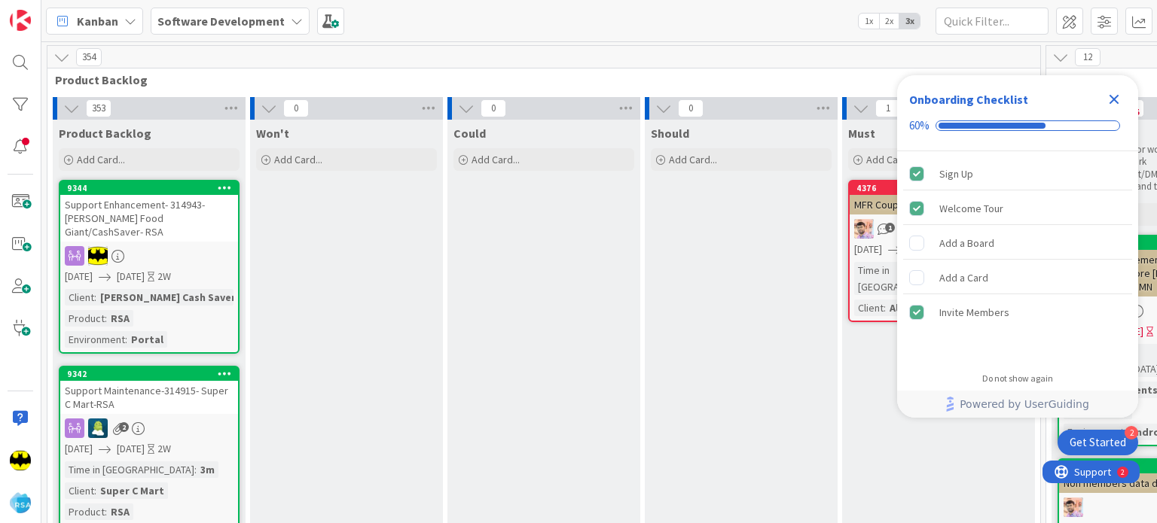
click at [151, 251] on div at bounding box center [149, 256] width 178 height 20
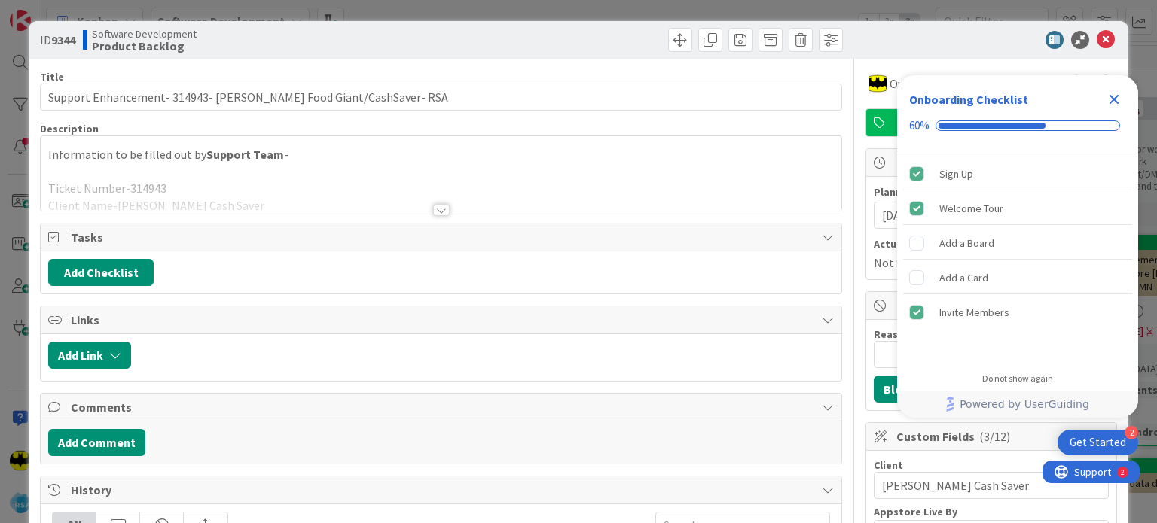
click at [1120, 99] on icon "Close Checklist" at bounding box center [1114, 99] width 18 height 18
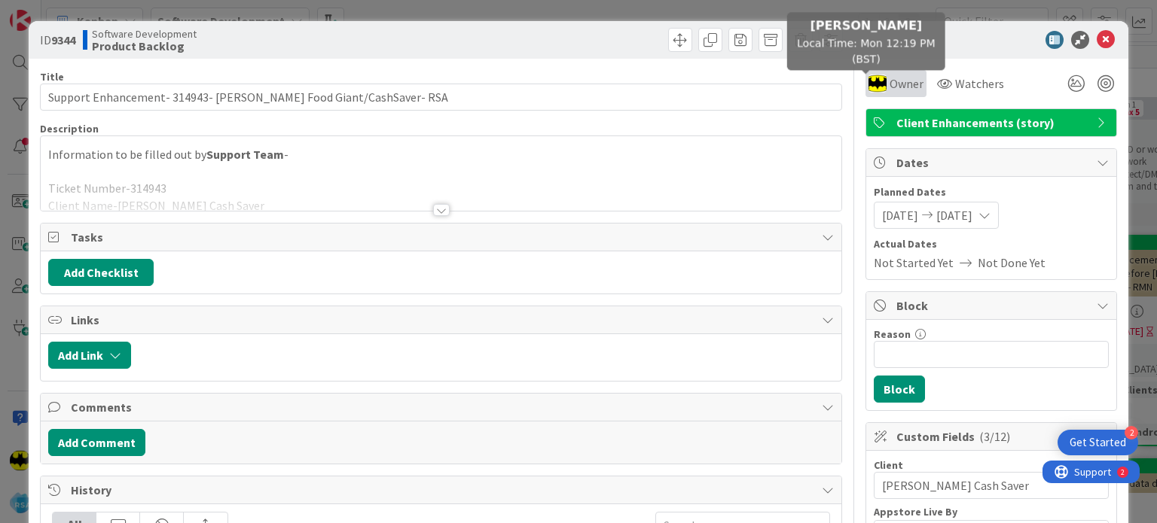
click at [865, 81] on div "Owner" at bounding box center [895, 83] width 61 height 27
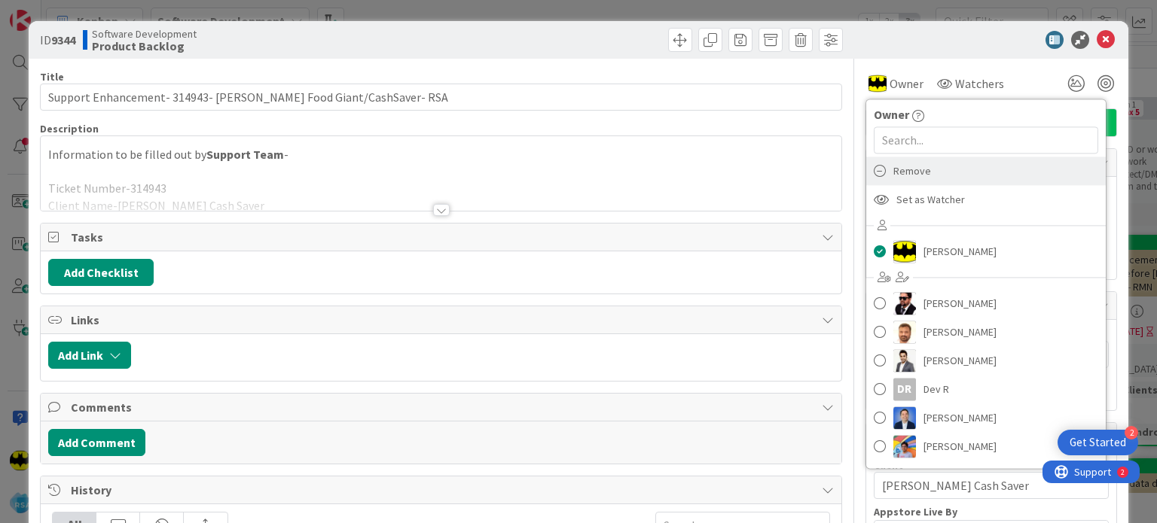
click at [907, 176] on span "Remove" at bounding box center [912, 171] width 38 height 23
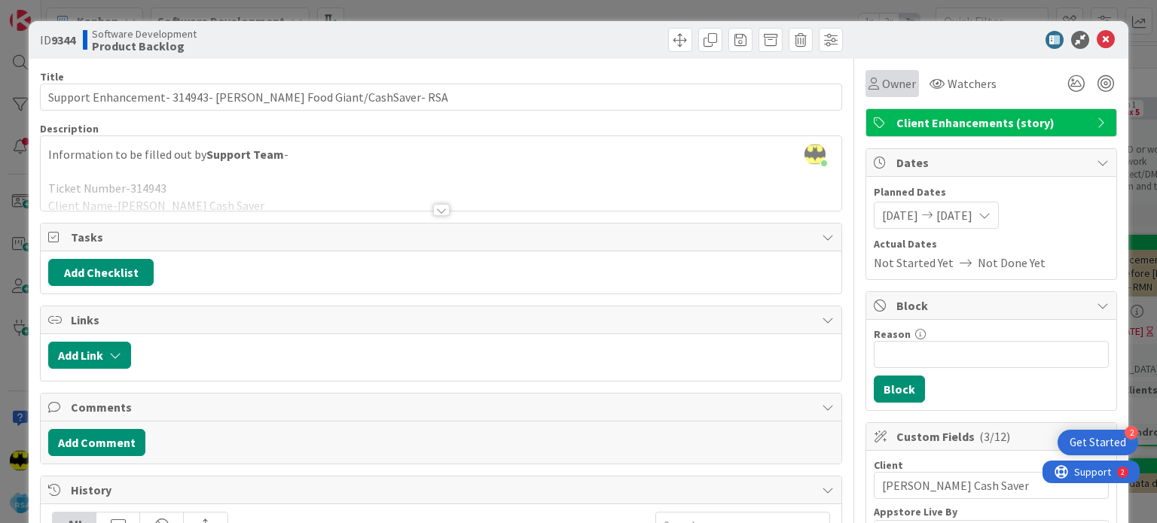
click at [892, 94] on div "Owner" at bounding box center [891, 83] width 53 height 27
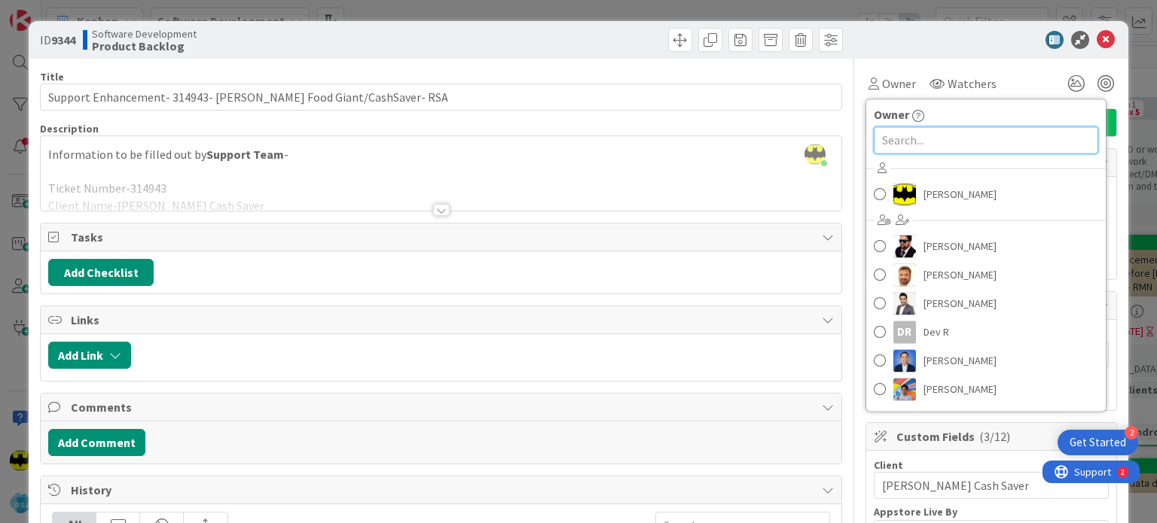
click at [925, 137] on input "text" at bounding box center [985, 140] width 224 height 27
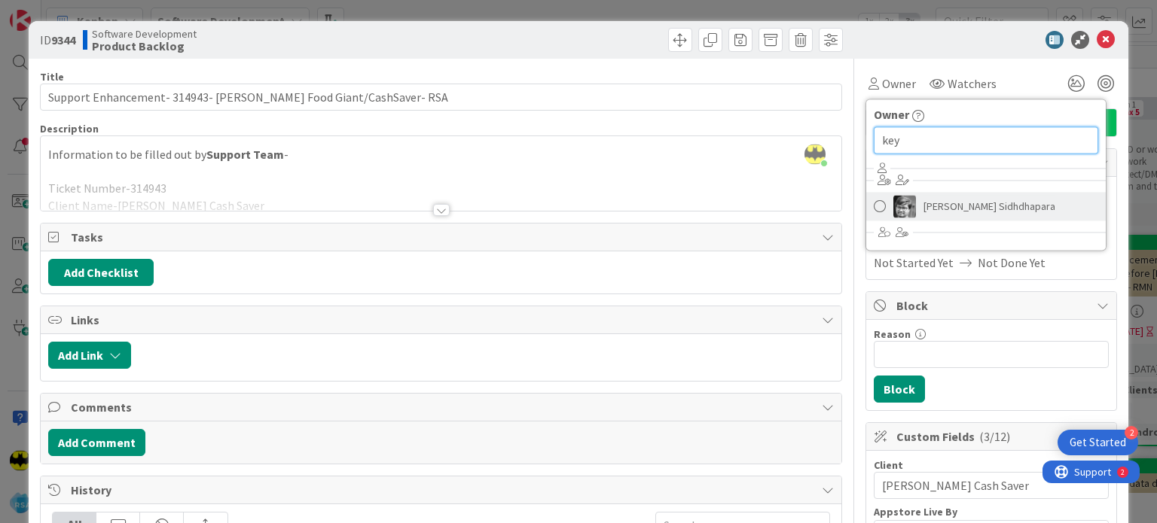
type input "key"
click at [938, 212] on span "[PERSON_NAME] Sidhdhapara" at bounding box center [989, 206] width 132 height 23
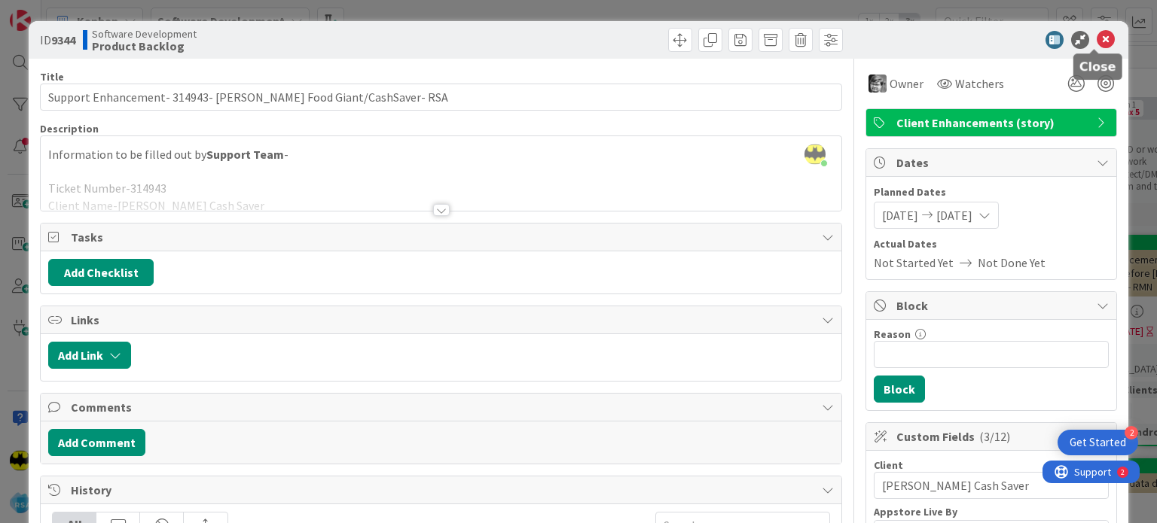
click at [1096, 39] on icon at bounding box center [1105, 40] width 18 height 18
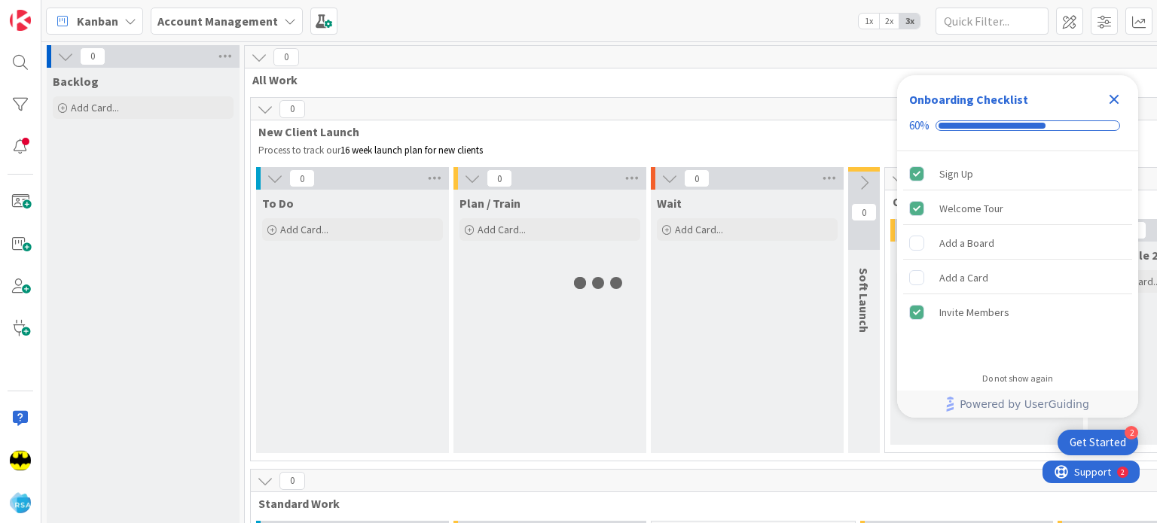
click at [1114, 96] on icon "Close Checklist" at bounding box center [1114, 99] width 18 height 18
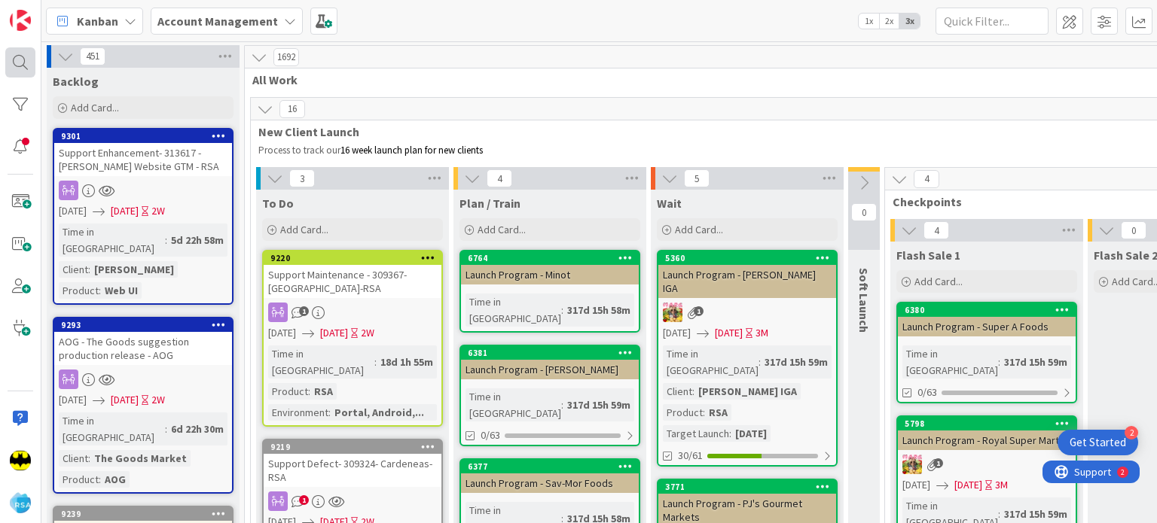
click at [17, 62] on div at bounding box center [20, 62] width 30 height 30
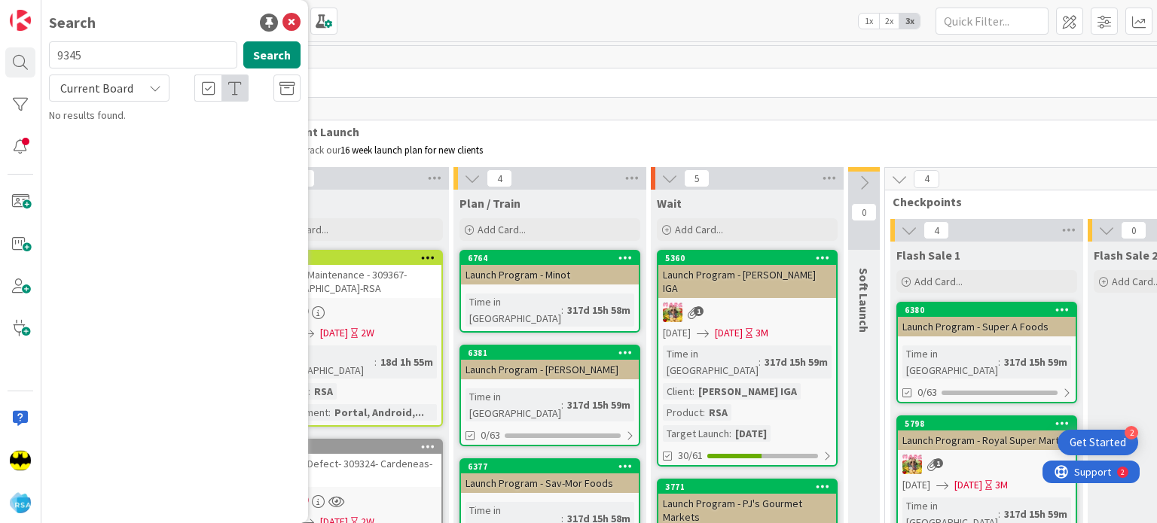
type input "9345"
click at [191, 136] on span "Support Maintenance - 315533- Sons of St [PERSON_NAME]-RSA" at bounding box center [182, 140] width 224 height 29
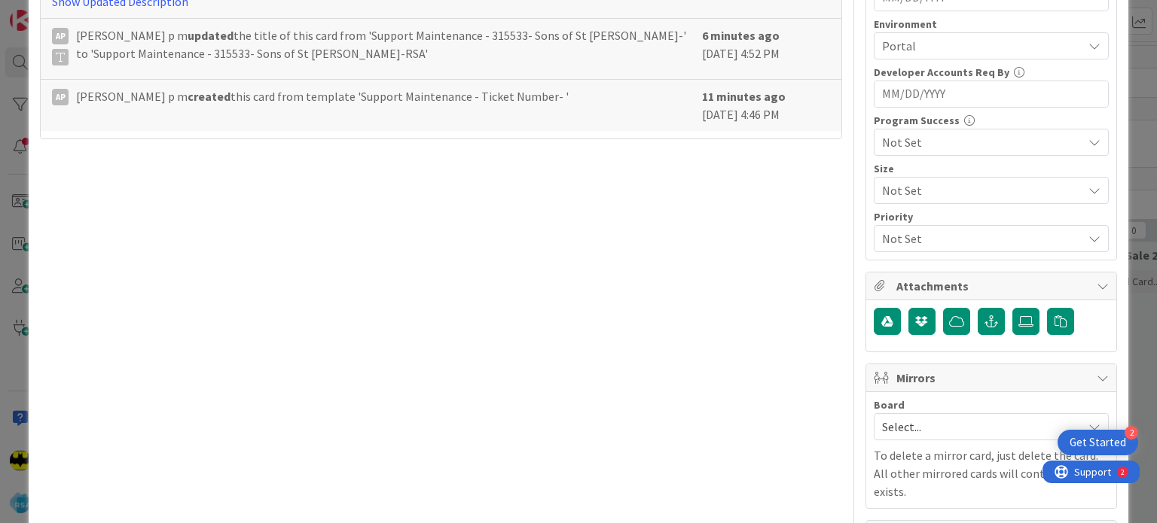
scroll to position [732, 0]
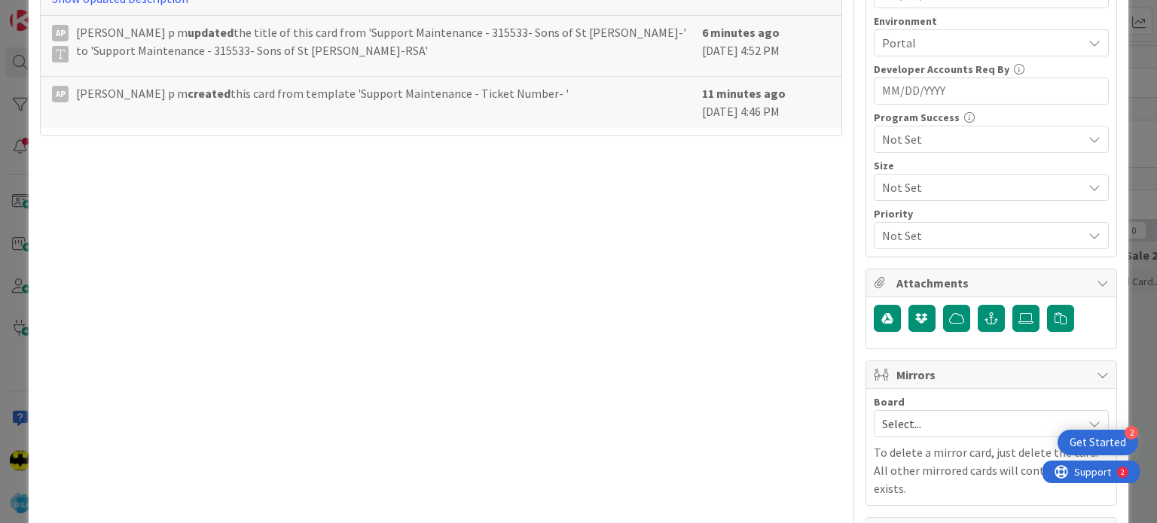
click at [928, 418] on span "Select..." at bounding box center [978, 423] width 193 height 21
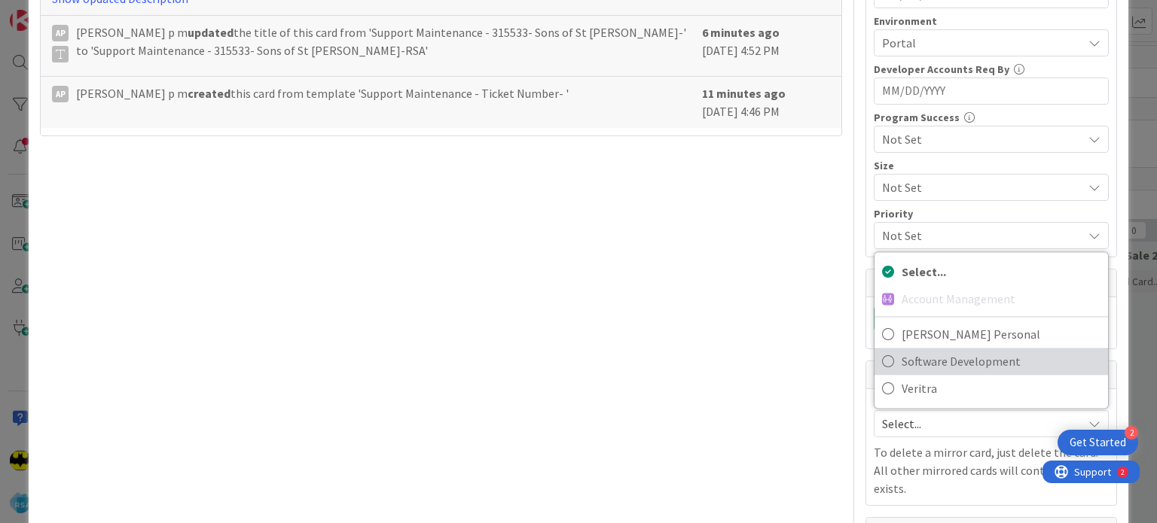
click at [937, 368] on span "Software Development" at bounding box center [1000, 361] width 199 height 23
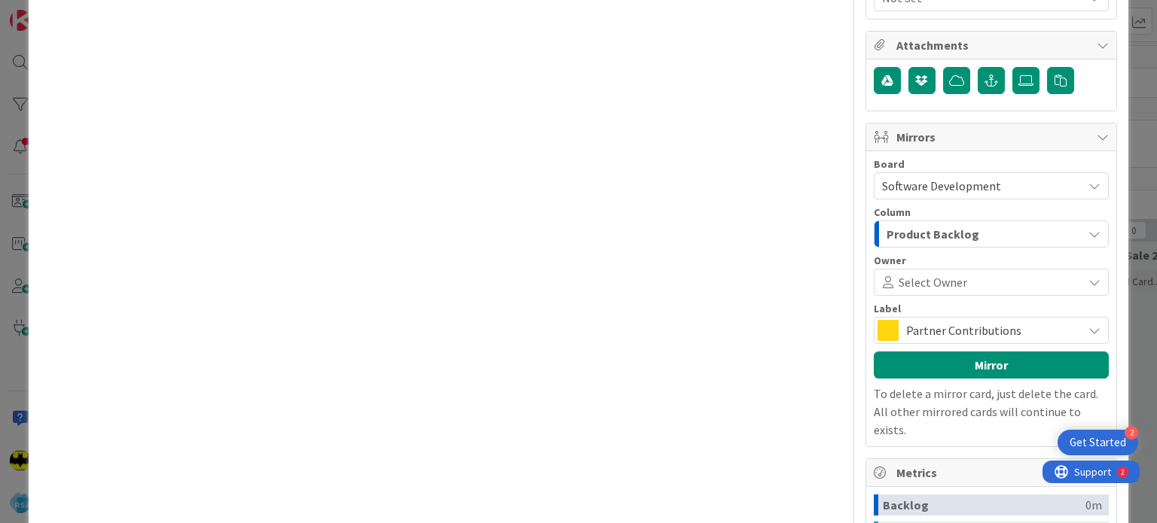
scroll to position [965, 0]
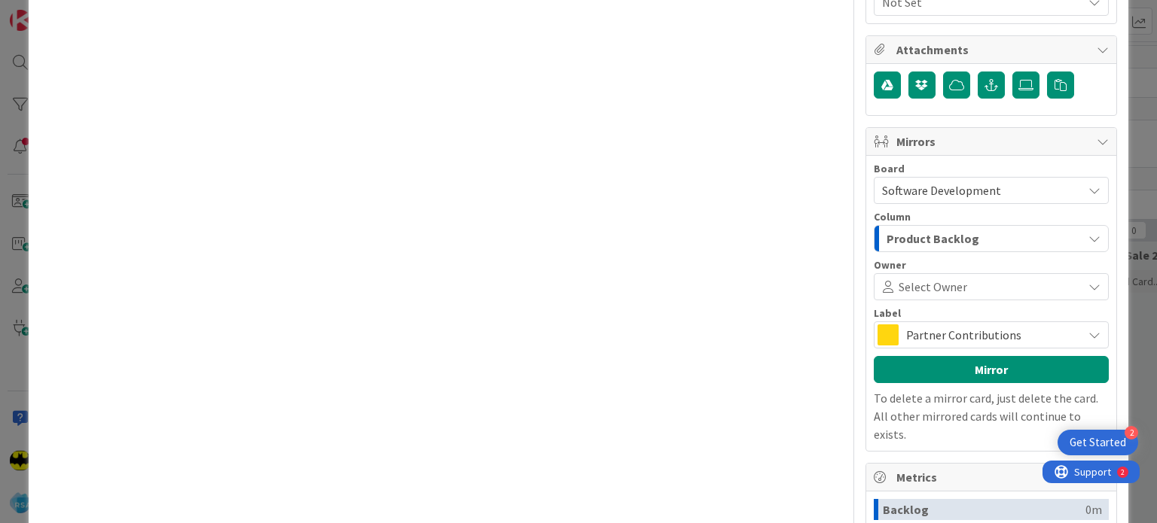
click at [952, 279] on span "Select Owner" at bounding box center [932, 287] width 69 height 18
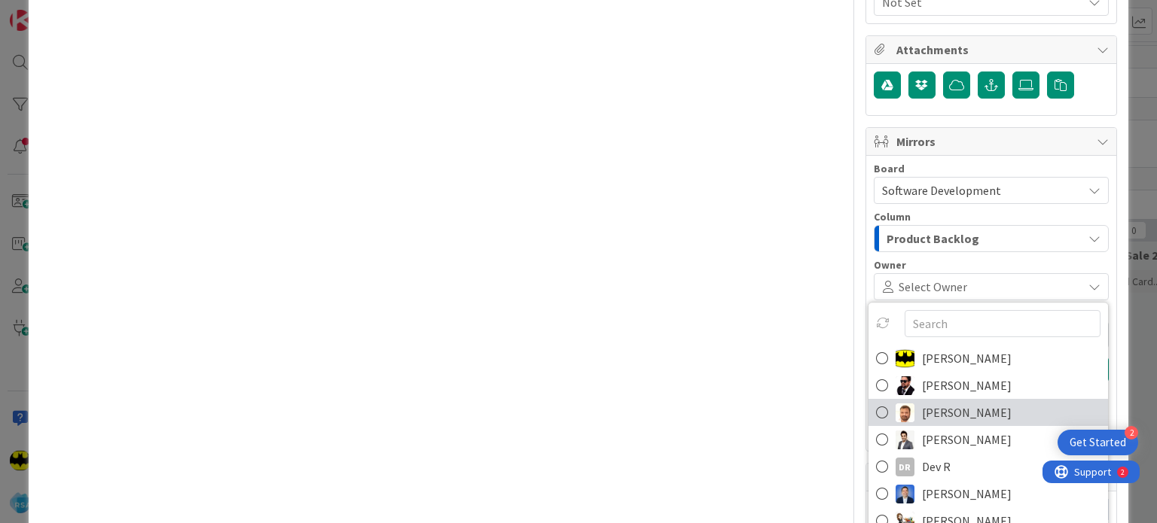
click at [928, 406] on span "[PERSON_NAME]" at bounding box center [967, 412] width 90 height 23
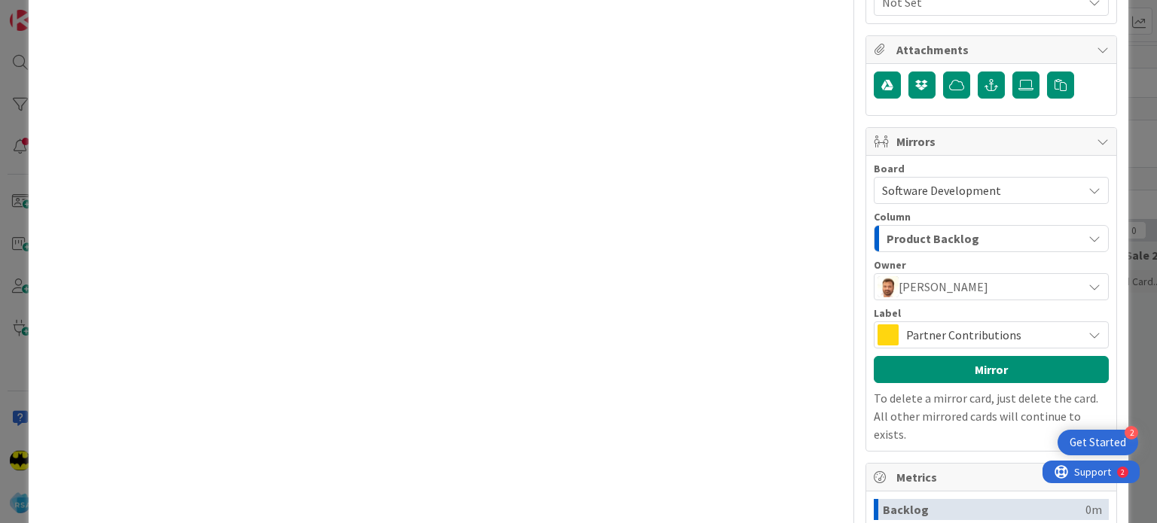
click at [958, 325] on span "Partner Contributions" at bounding box center [990, 335] width 169 height 21
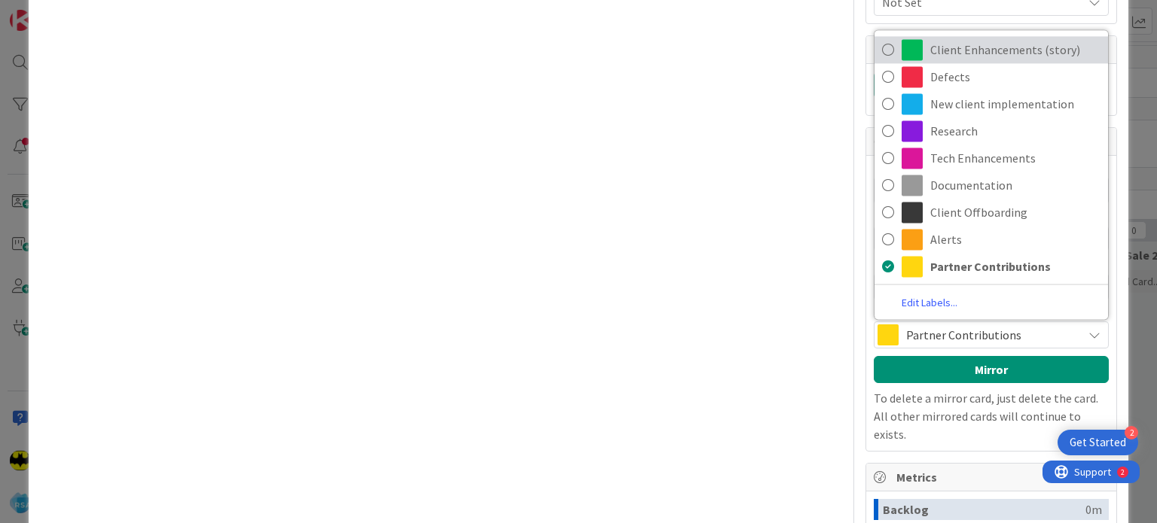
click at [967, 44] on span "Client Enhancements (story)" at bounding box center [1015, 49] width 170 height 23
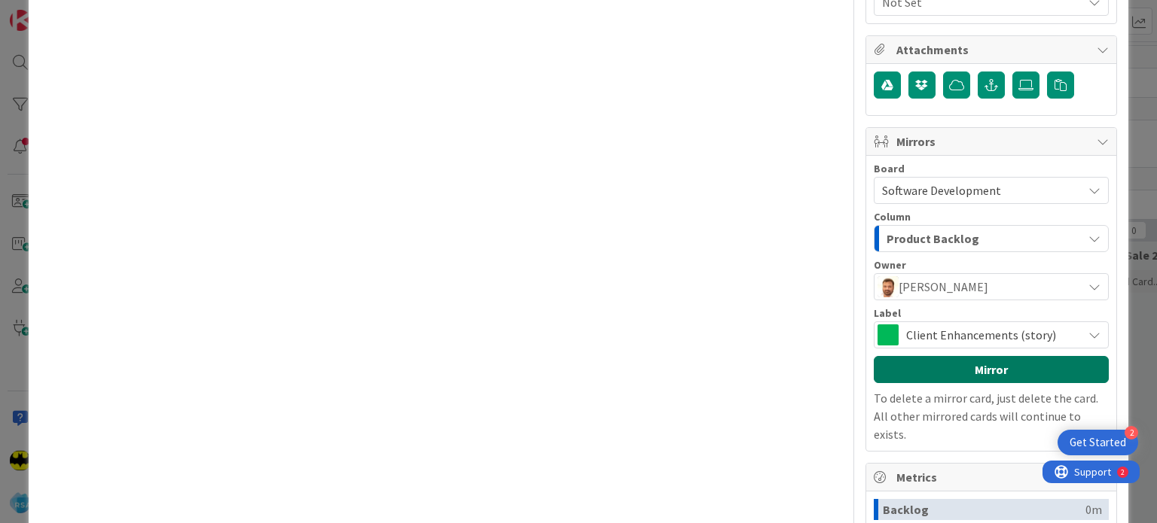
click at [1030, 370] on button "Mirror" at bounding box center [990, 369] width 235 height 27
